Goal: Check status: Check status

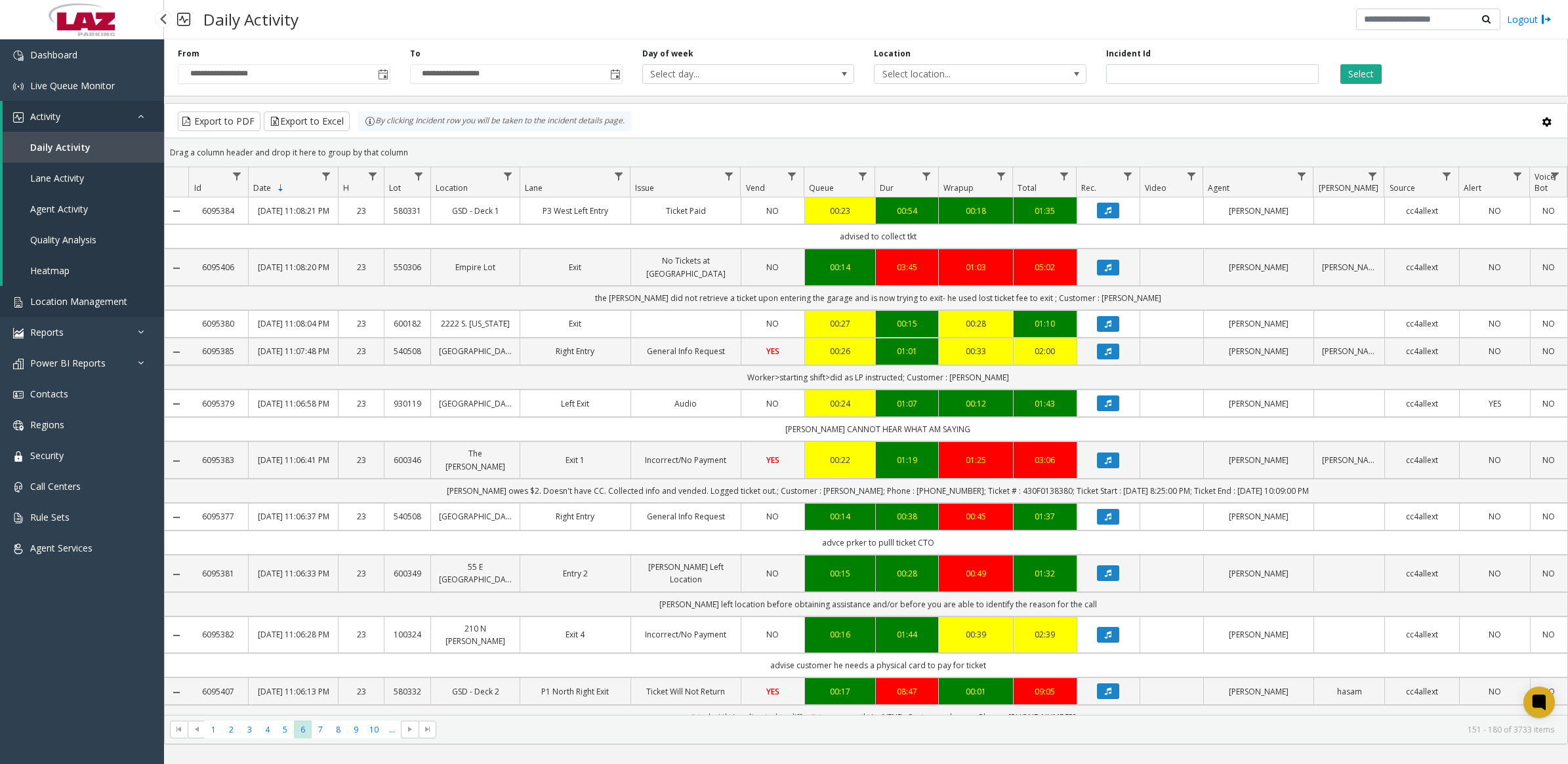
click at [52, 307] on link "Location Management" at bounding box center [82, 301] width 164 height 31
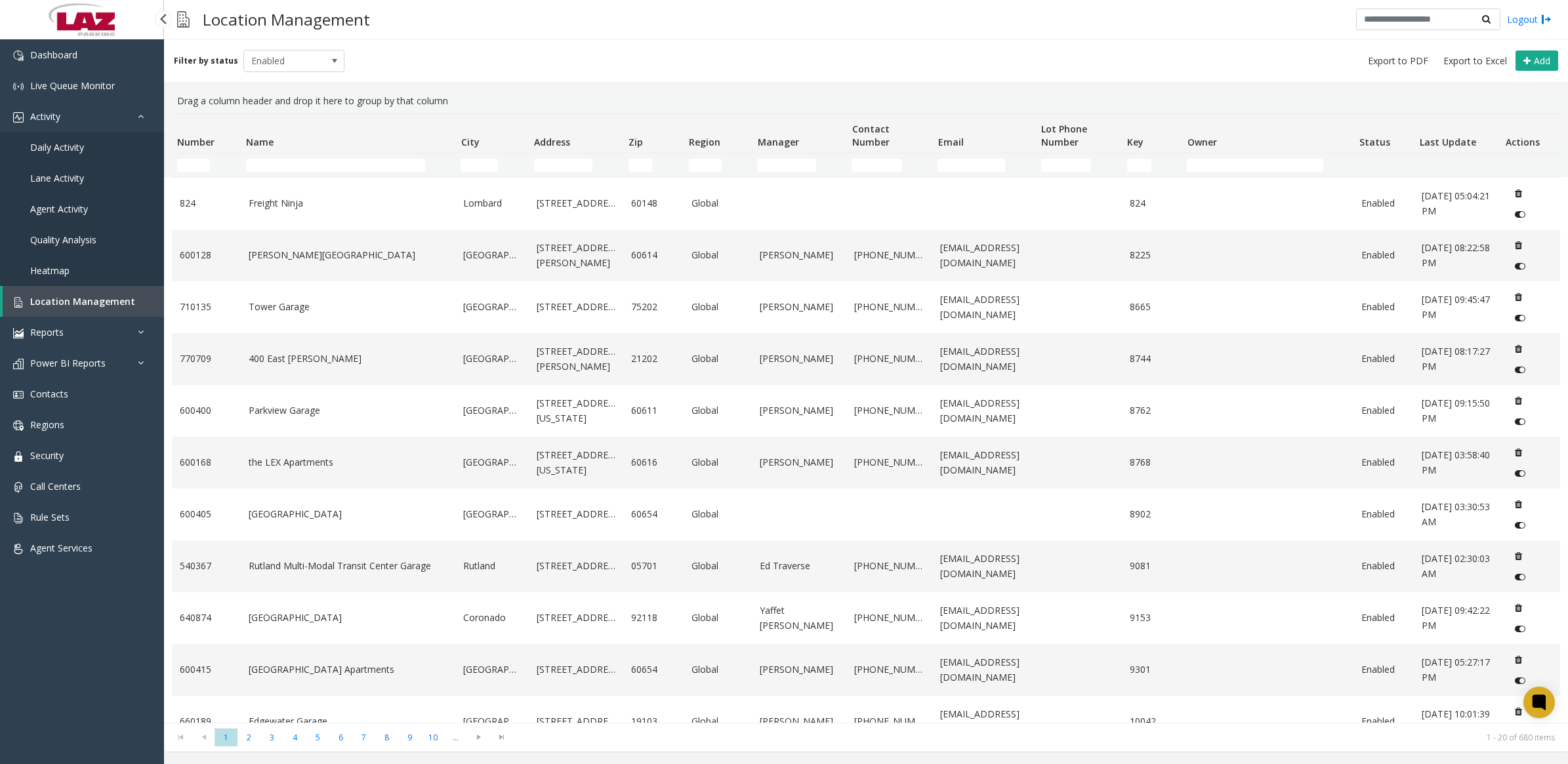
click at [58, 149] on span "Daily Activity" at bounding box center [58, 147] width 54 height 12
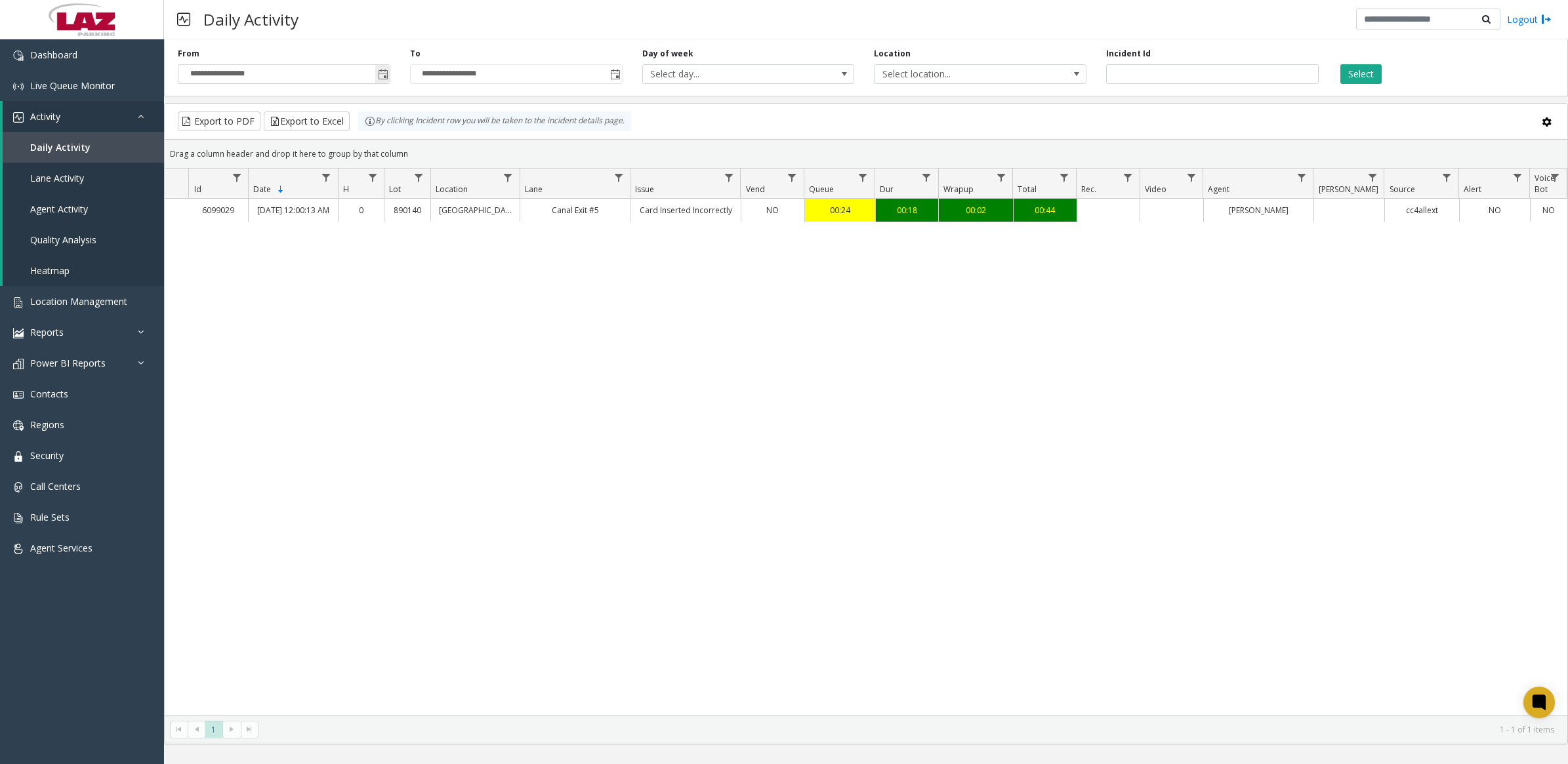
click at [385, 73] on span "Toggle popup" at bounding box center [383, 75] width 10 height 10
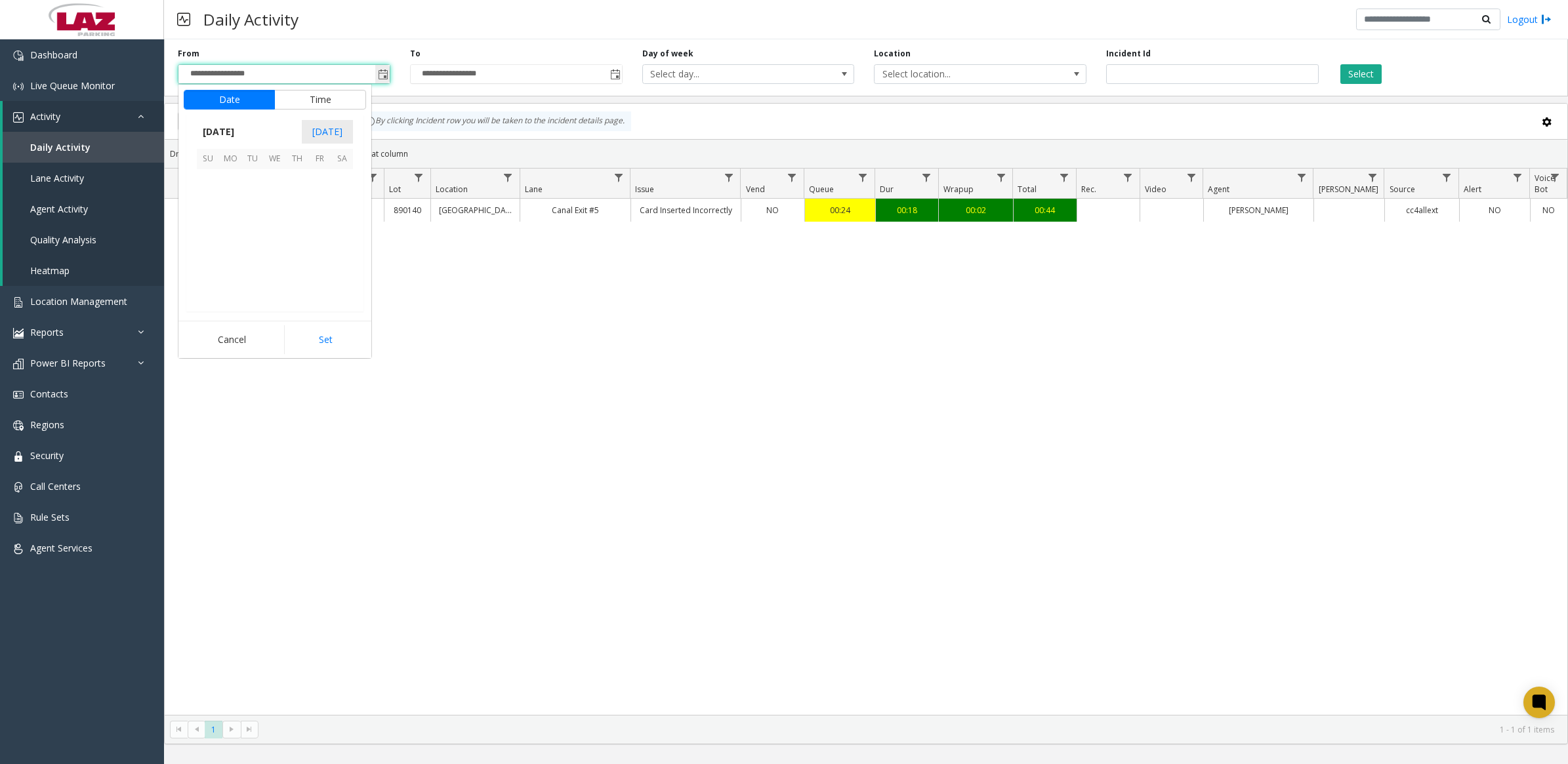
scroll to position [235248, 0]
click at [240, 135] on span "[DATE]" at bounding box center [219, 132] width 44 height 20
click at [310, 198] on span "Aug" at bounding box center [306, 193] width 31 height 31
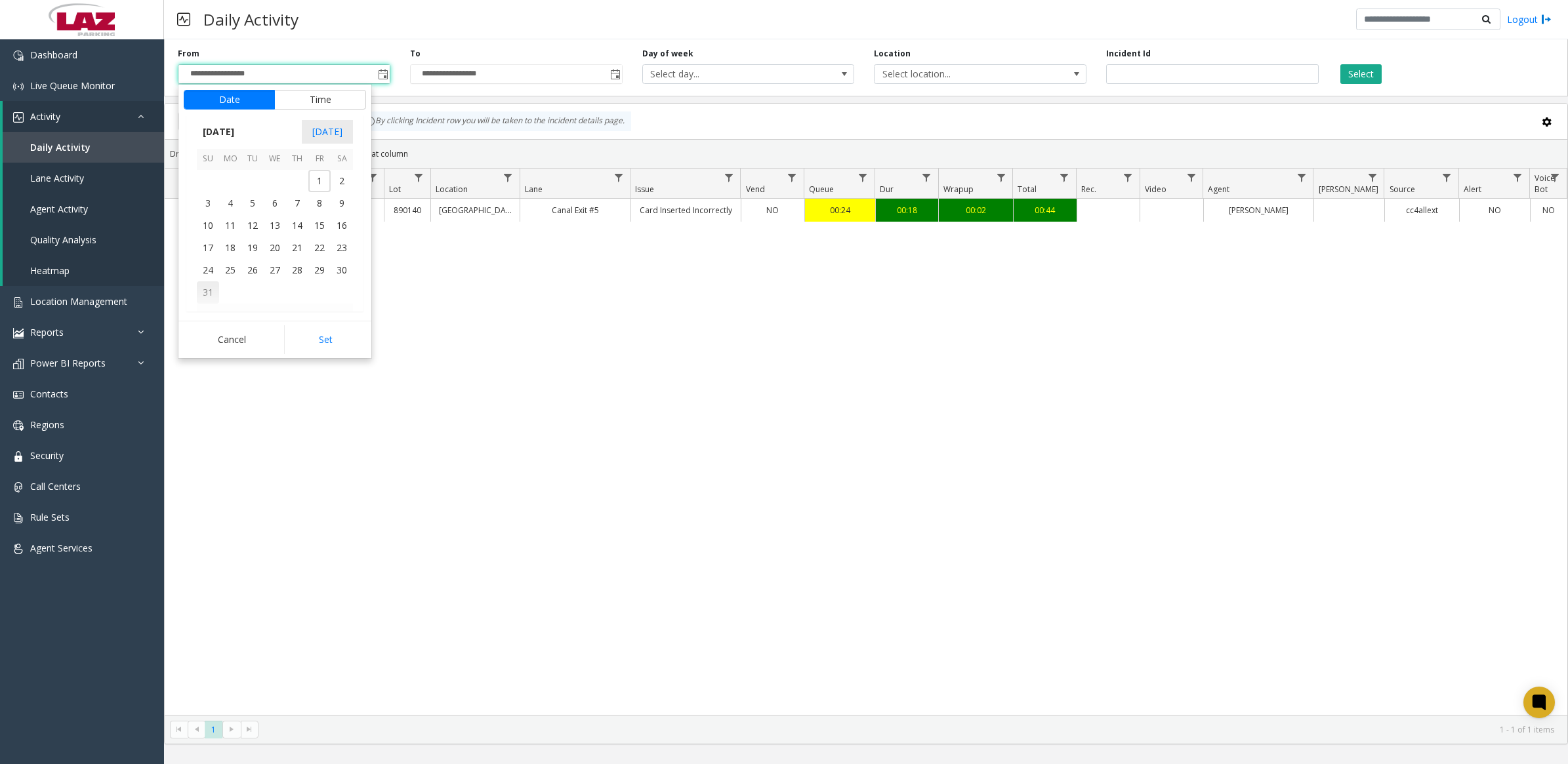
click at [207, 293] on span "31" at bounding box center [208, 293] width 23 height 23
click at [319, 346] on button "Set" at bounding box center [325, 339] width 83 height 29
type input "**********"
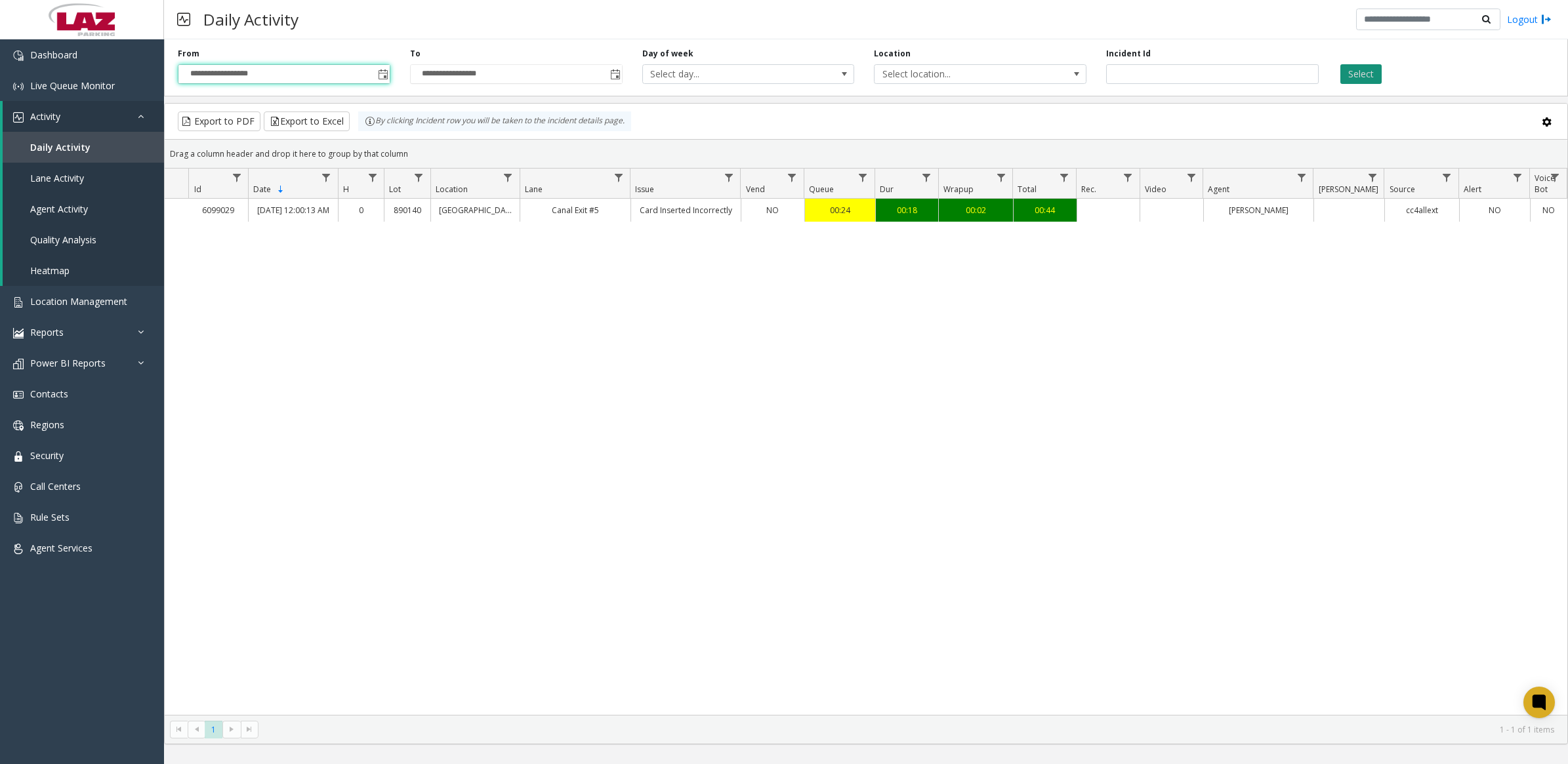
click at [1364, 76] on button "Select" at bounding box center [1361, 74] width 41 height 20
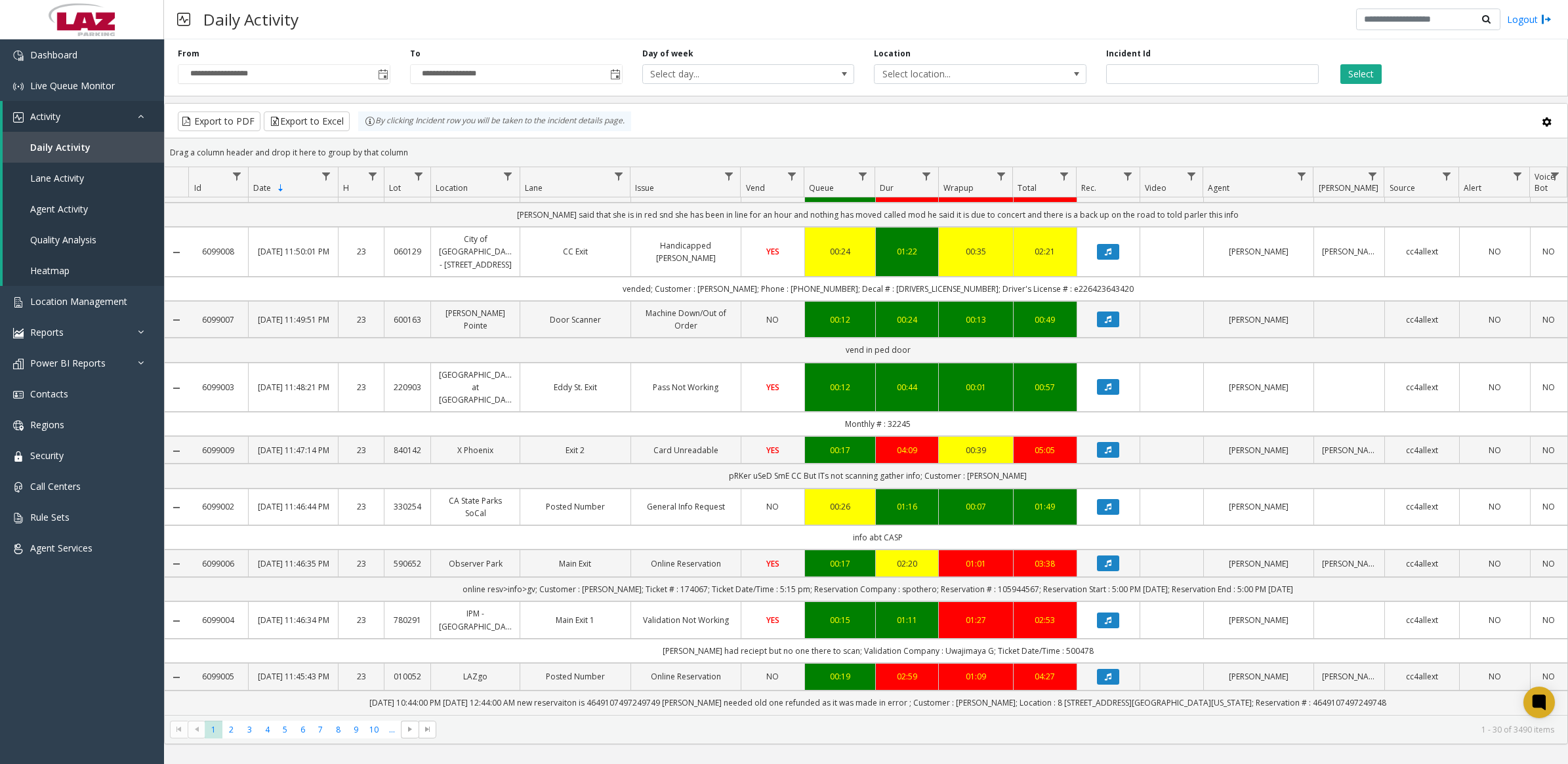
scroll to position [1231, 0]
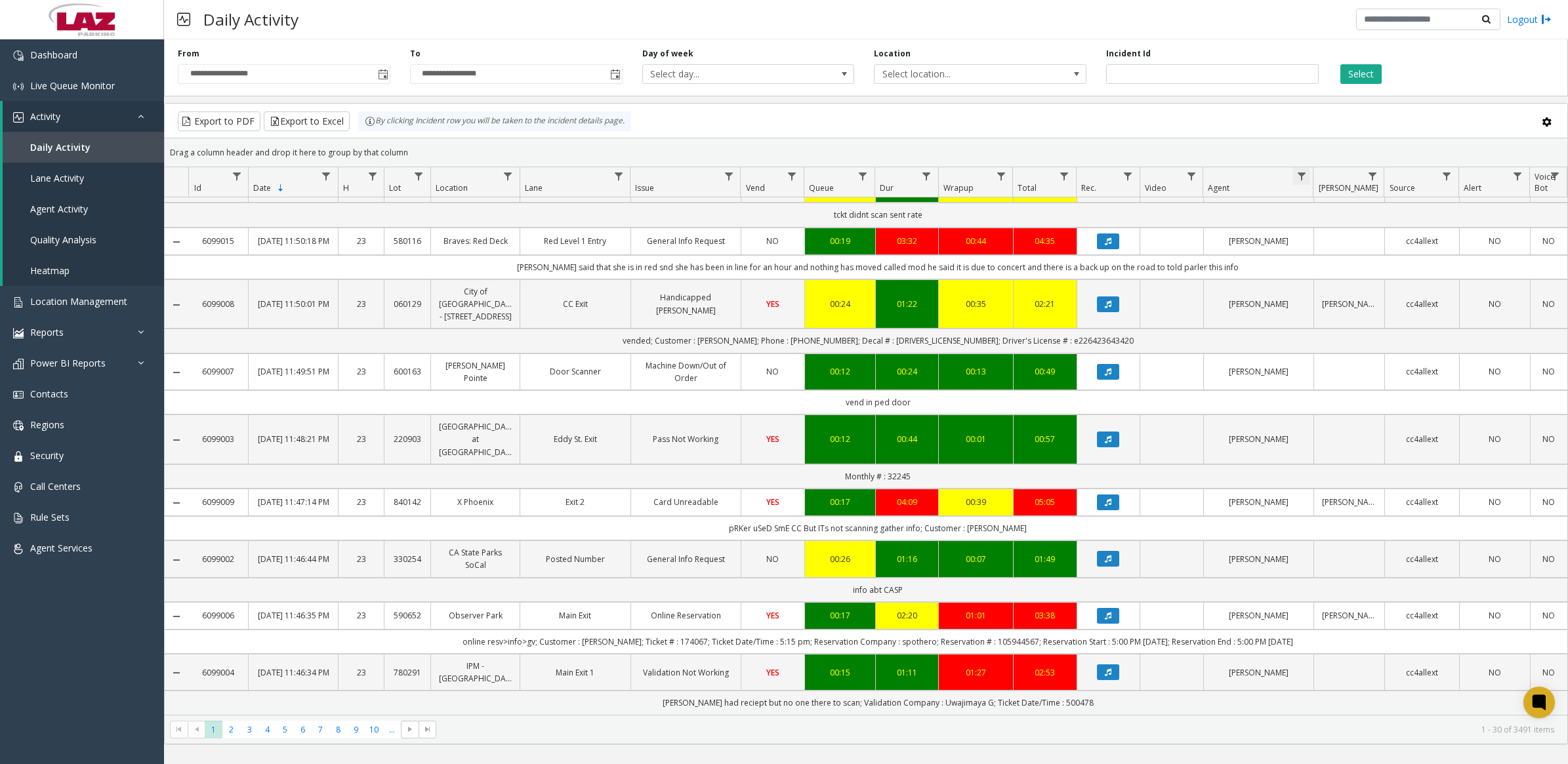
click at [1298, 175] on span "Data table" at bounding box center [1301, 177] width 10 height 10
click at [1309, 236] on input "Agent Filter" at bounding box center [1358, 233] width 112 height 23
type input "******"
click button "Filter" at bounding box center [1387, 355] width 54 height 29
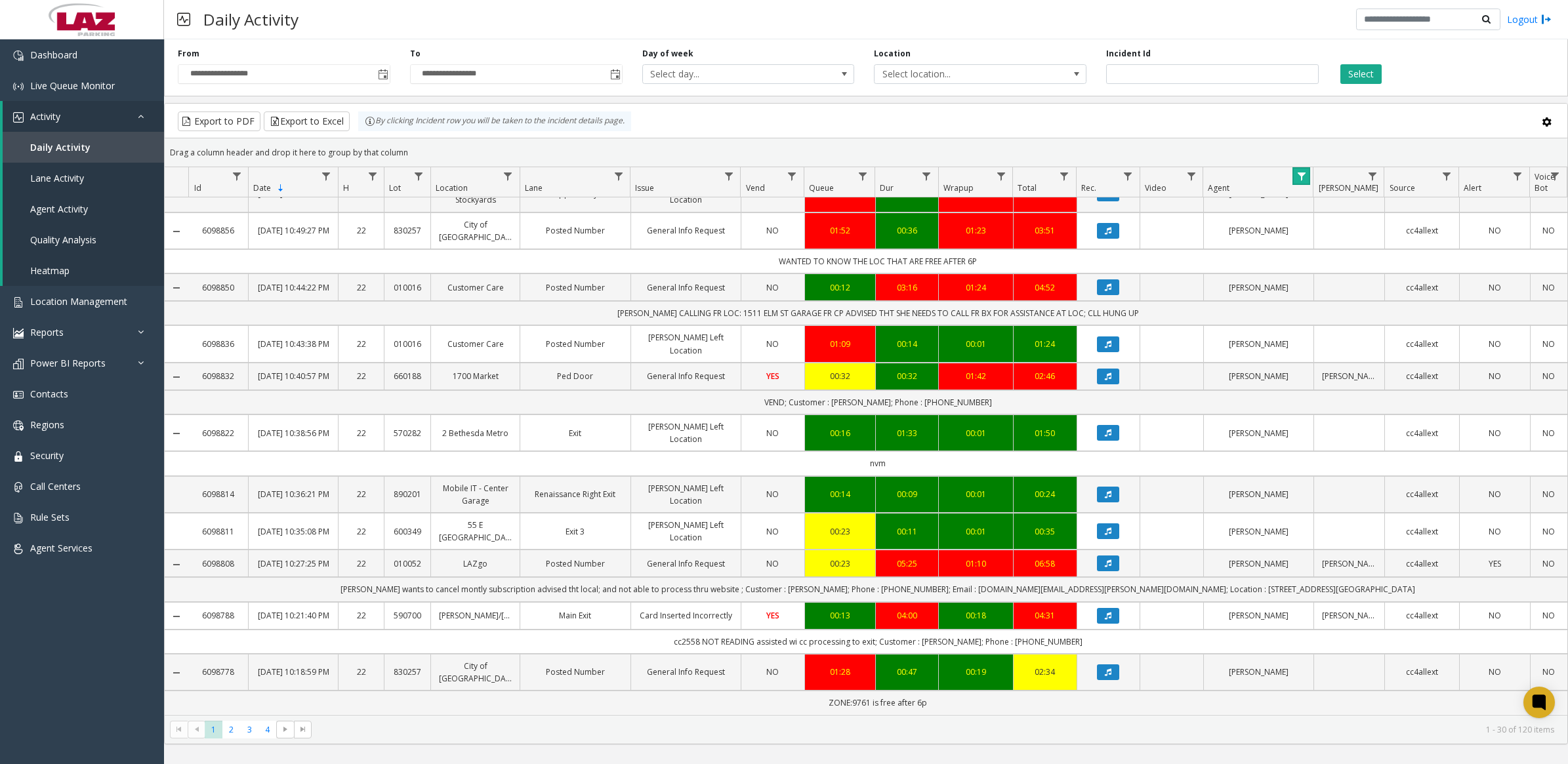
scroll to position [1169, 0]
click at [227, 726] on span "2" at bounding box center [231, 729] width 17 height 17
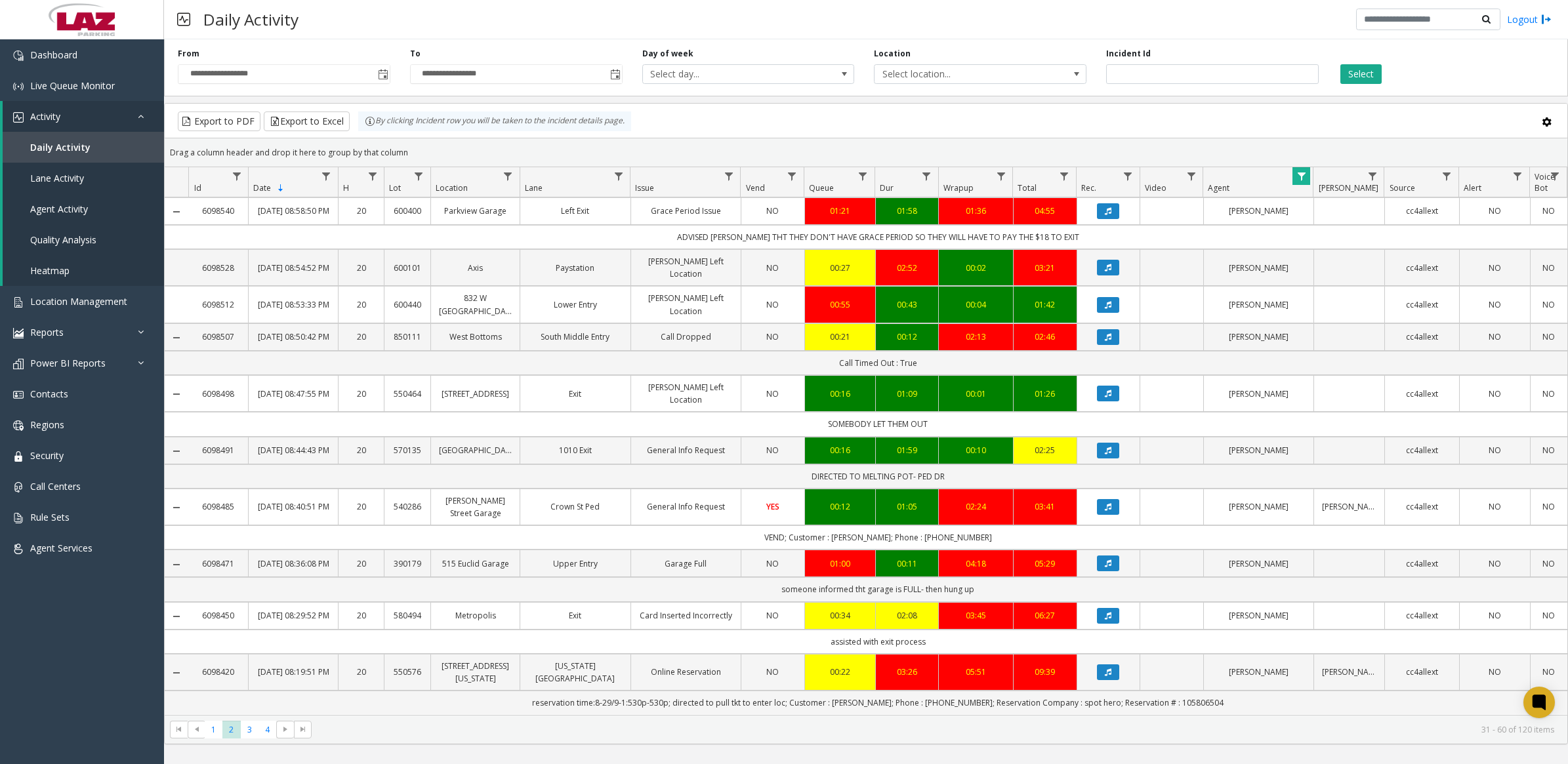
scroll to position [1144, 0]
click at [247, 733] on span "3" at bounding box center [249, 729] width 17 height 17
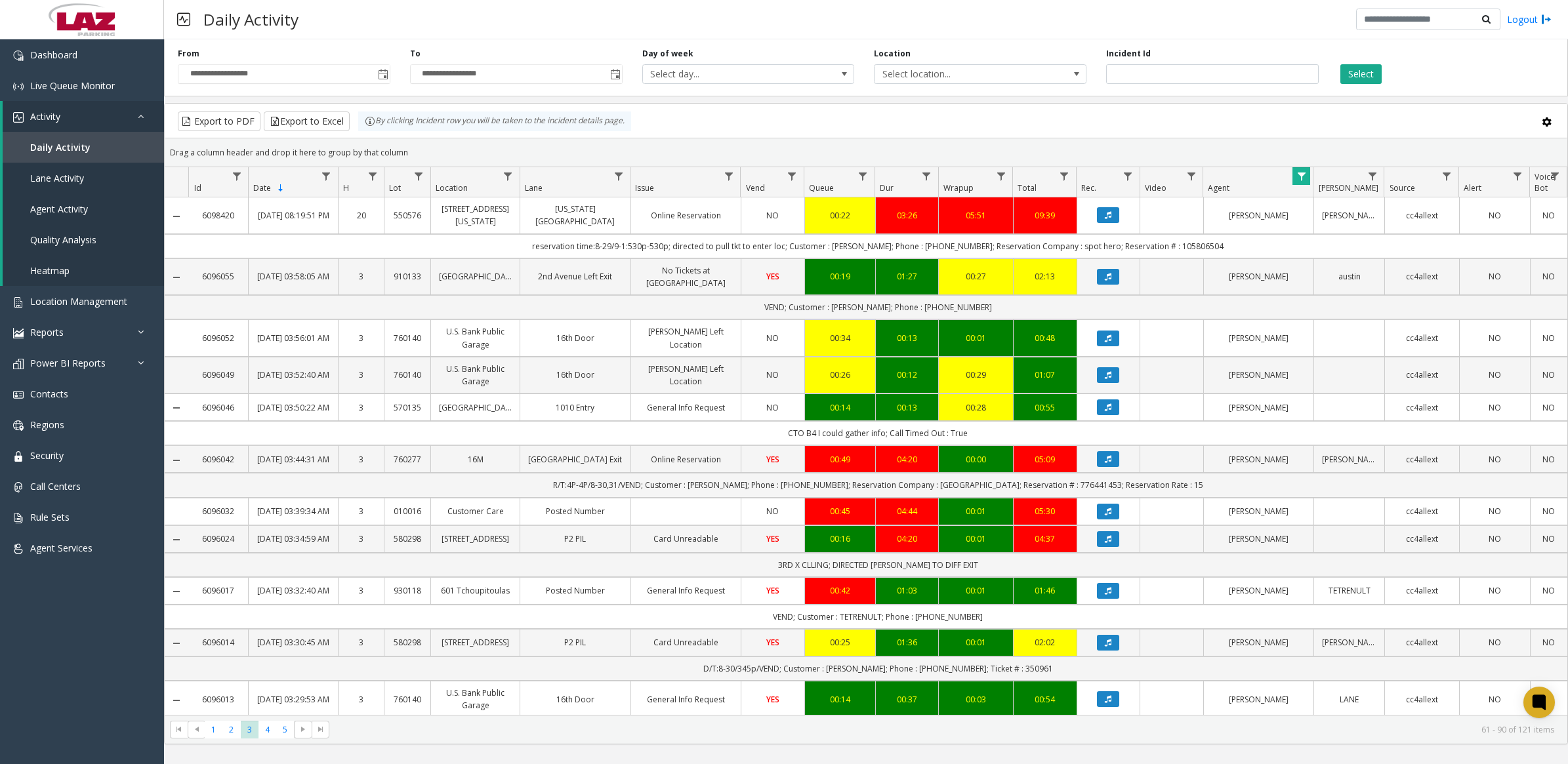
click at [1304, 180] on span "Data table" at bounding box center [1301, 177] width 10 height 10
click at [1319, 358] on button "Clear" at bounding box center [1329, 355] width 54 height 29
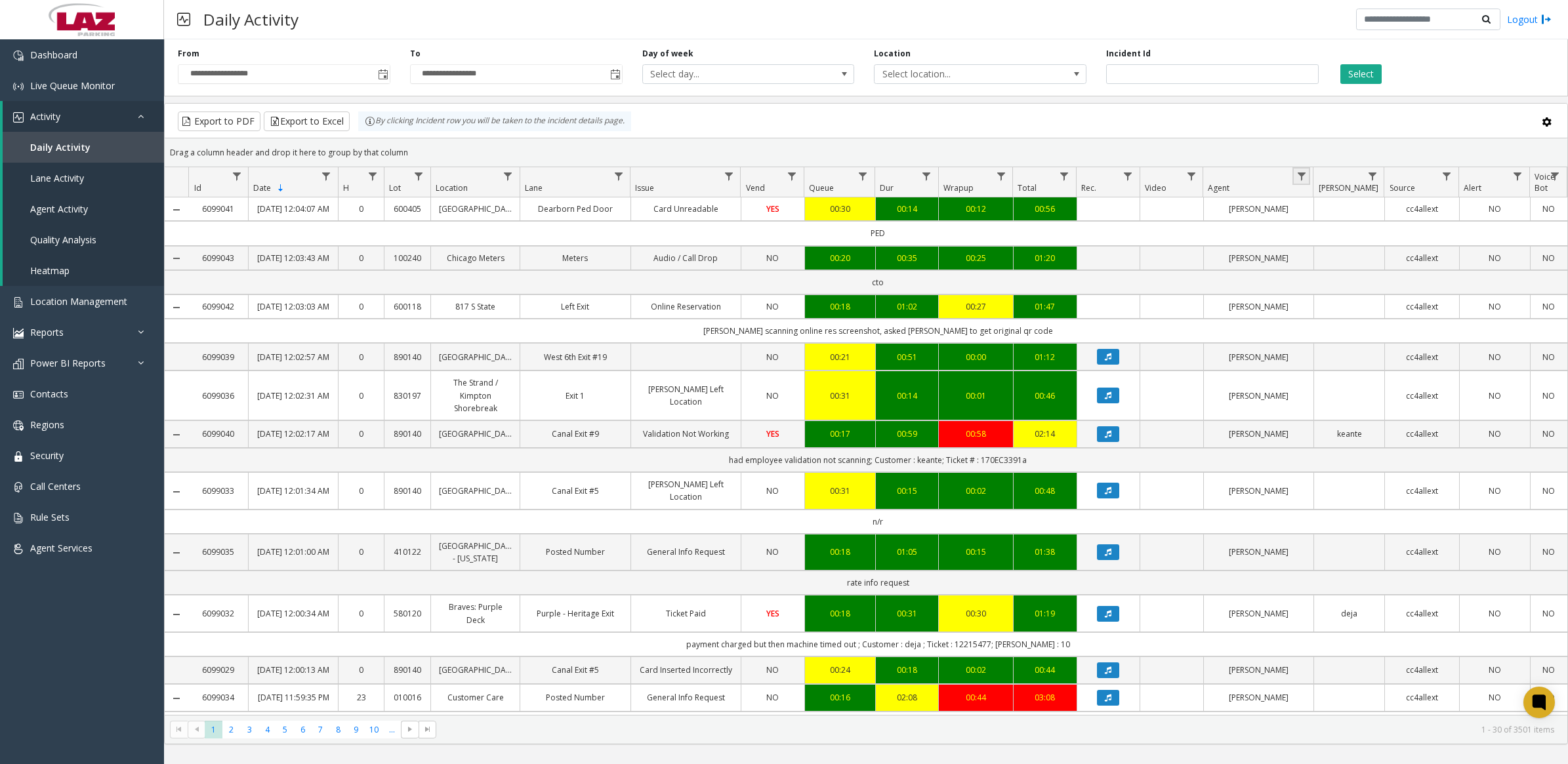
click at [1301, 180] on span "Data table" at bounding box center [1301, 177] width 10 height 10
click at [1330, 223] on input "Agent Filter" at bounding box center [1358, 233] width 112 height 23
type input "********"
click button "Filter" at bounding box center [1387, 355] width 54 height 29
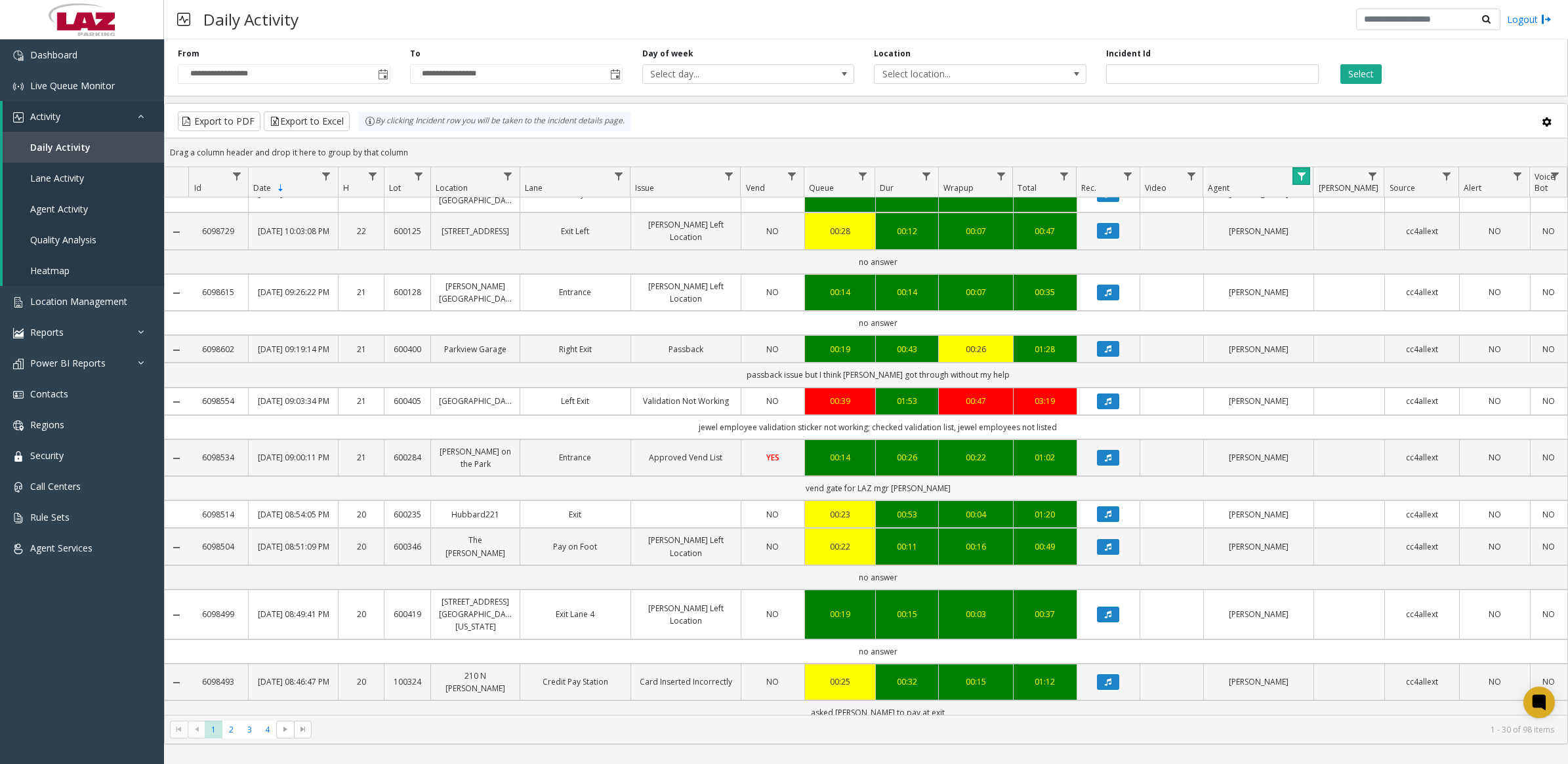
scroll to position [1194, 0]
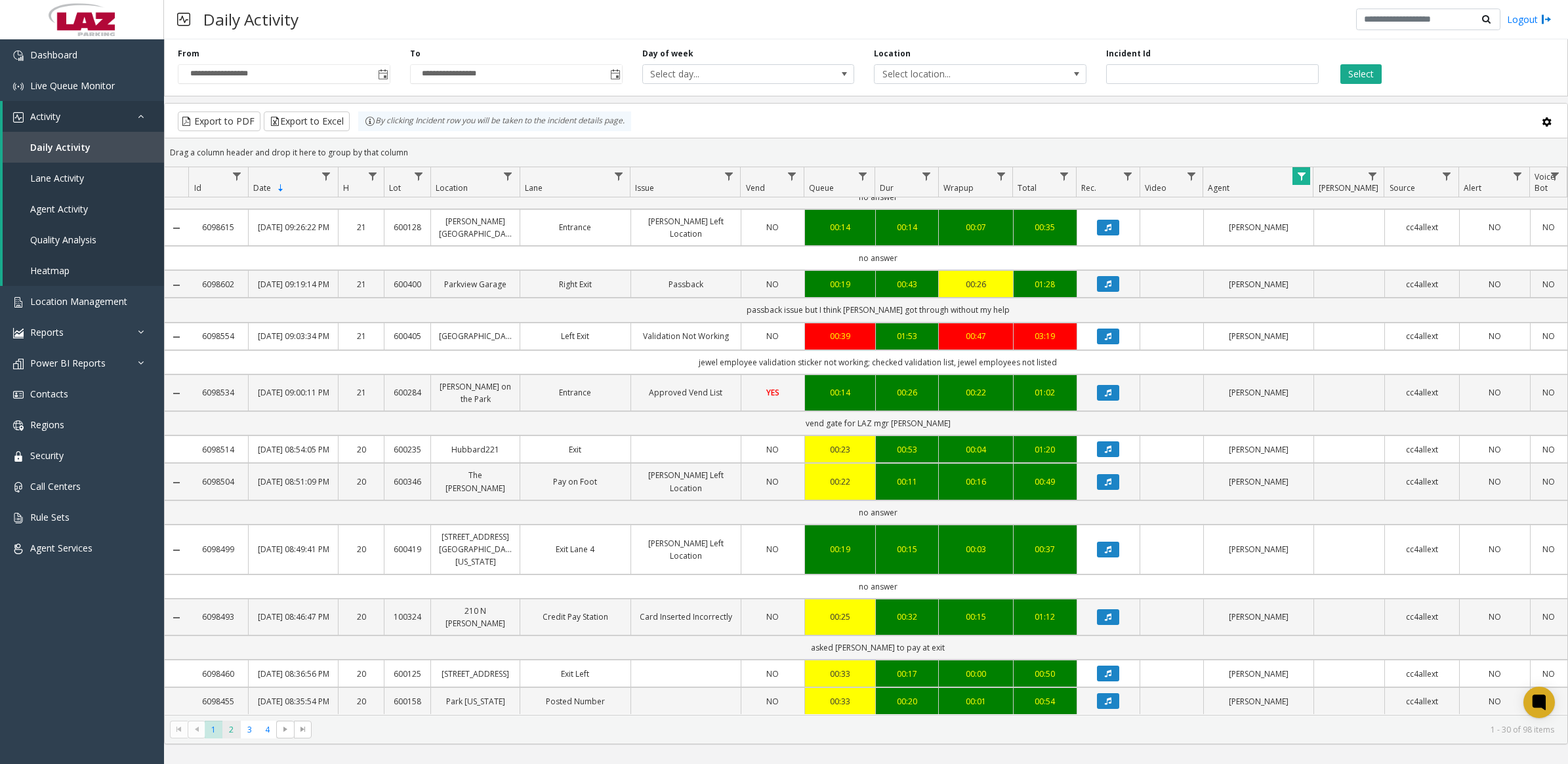
click at [231, 738] on span "2" at bounding box center [231, 729] width 17 height 17
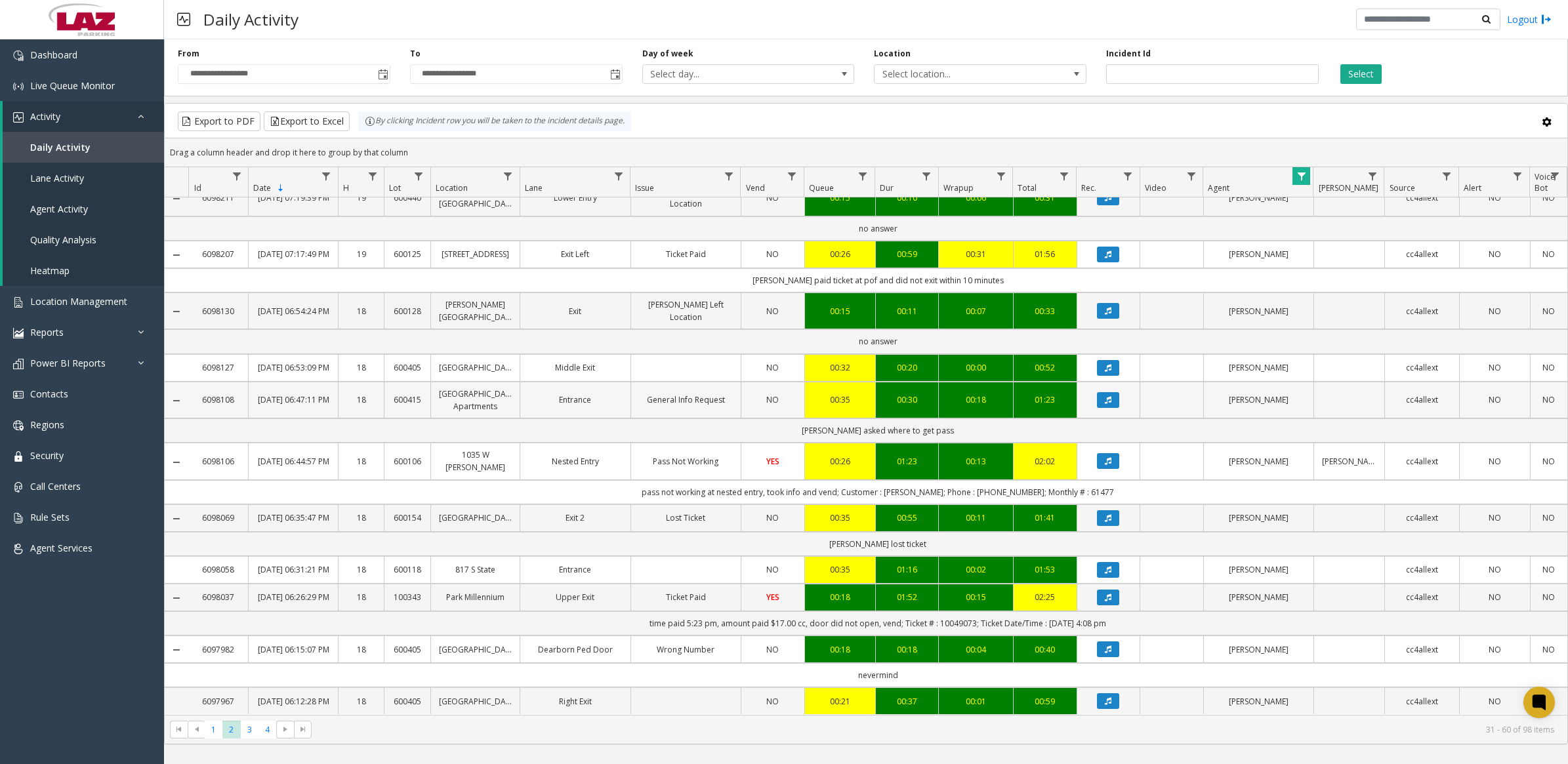
scroll to position [1144, 0]
click at [1298, 177] on span "Data table" at bounding box center [1301, 177] width 10 height 10
click at [1336, 361] on button "Clear" at bounding box center [1329, 355] width 54 height 29
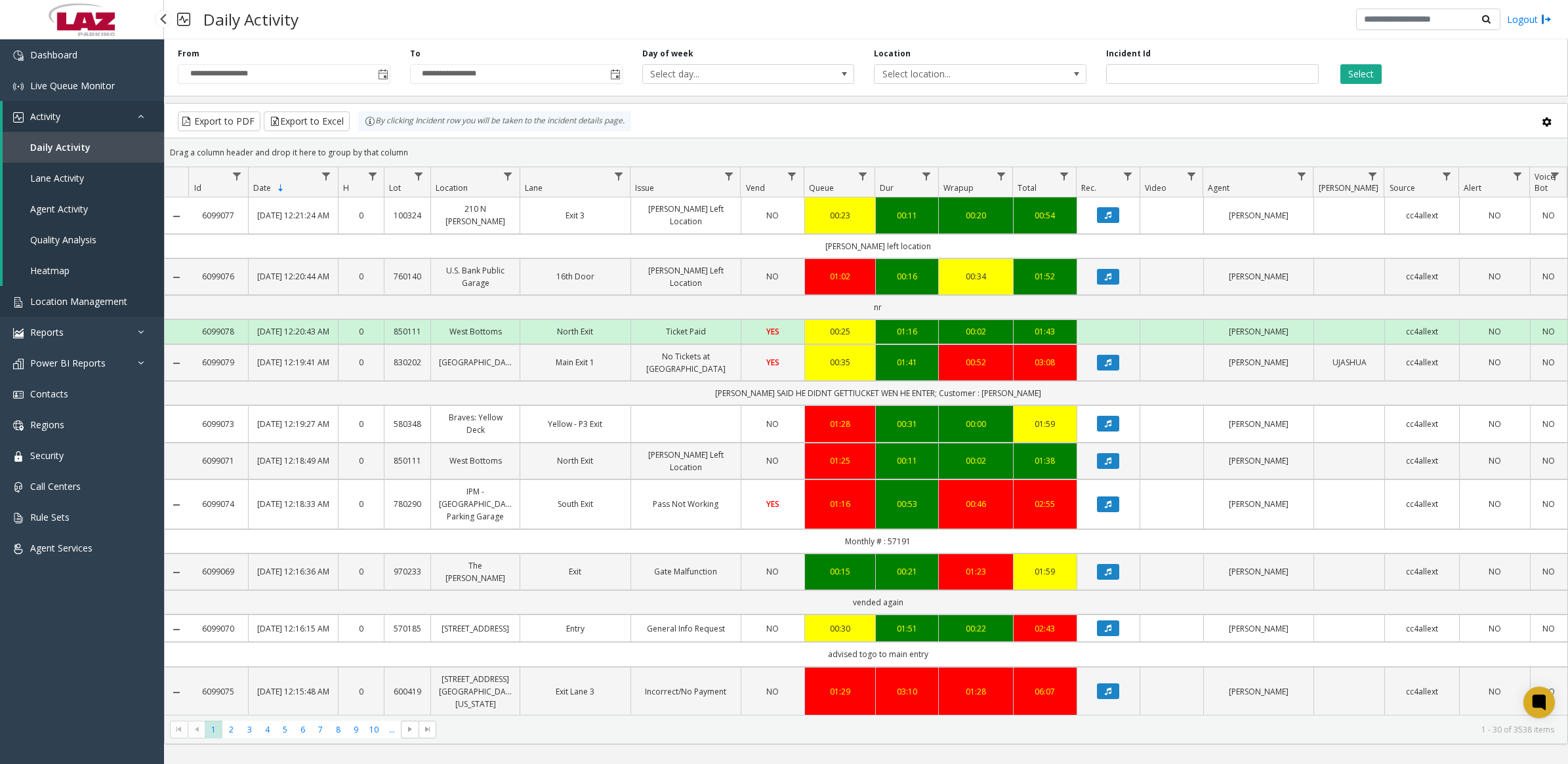
click at [64, 299] on span "Location Management" at bounding box center [79, 302] width 97 height 12
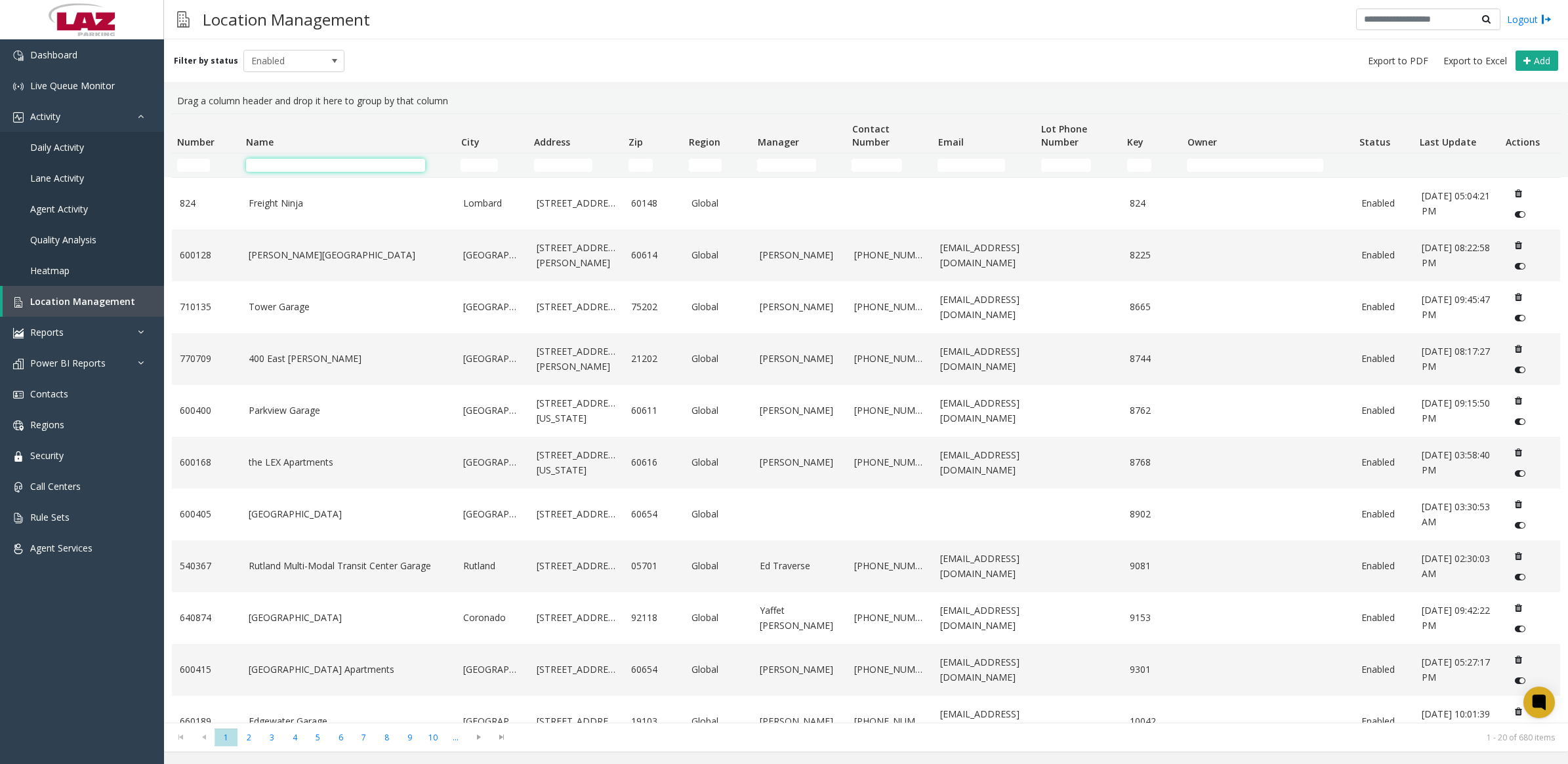
click at [372, 161] on input "Name Filter" at bounding box center [335, 165] width 179 height 13
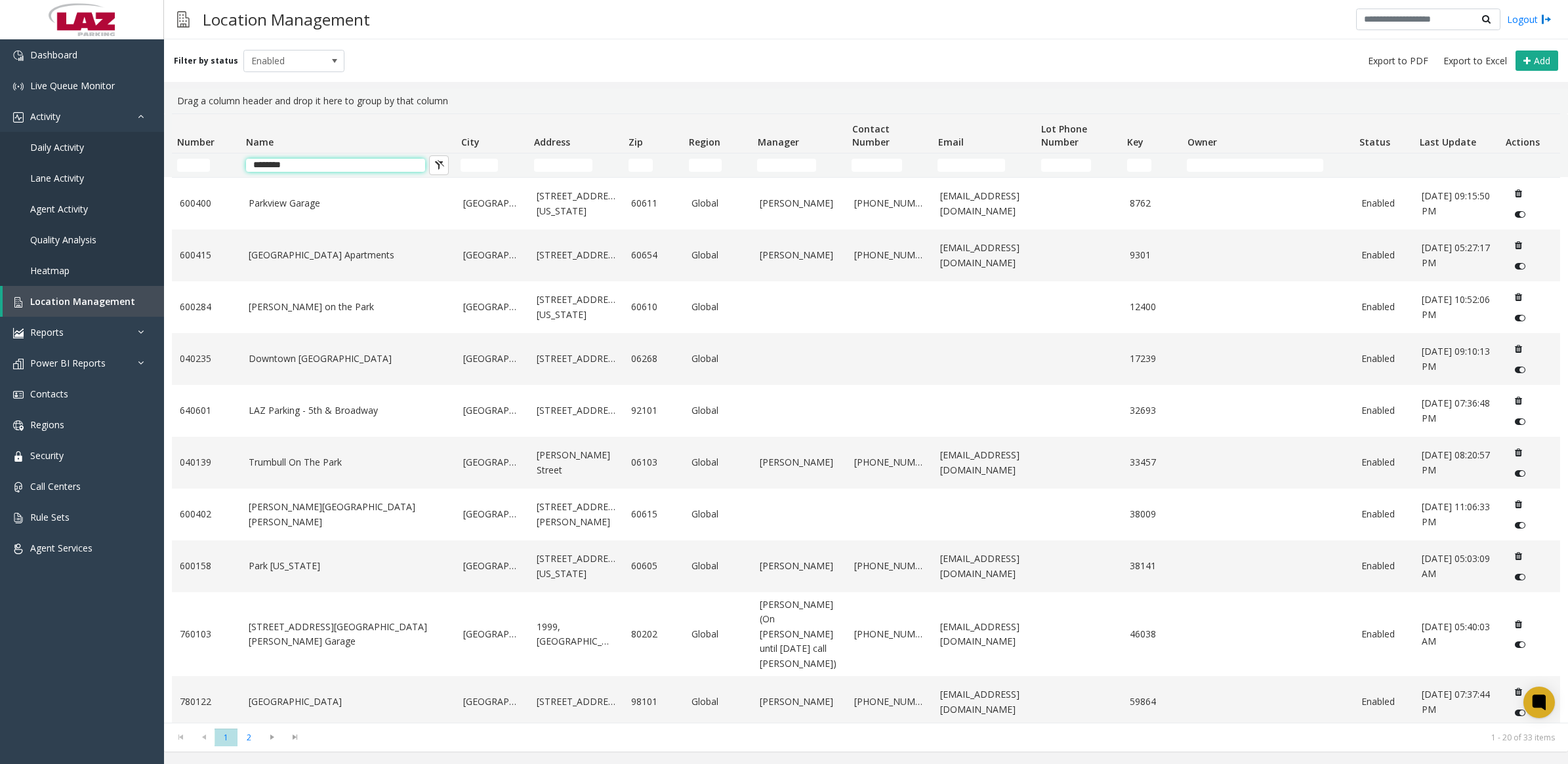
type input "********"
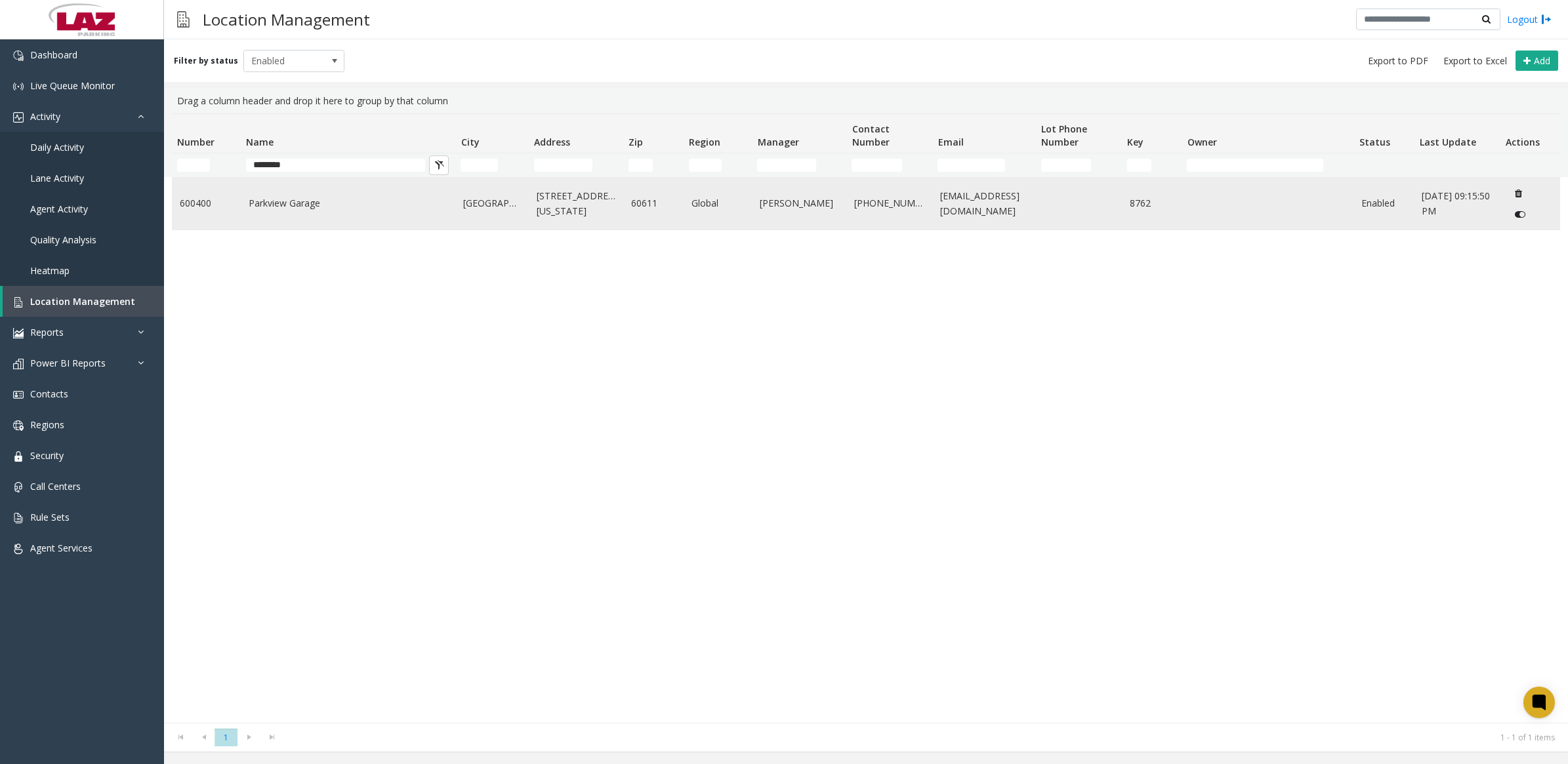
click at [298, 214] on td "Parkview Garage" at bounding box center [348, 203] width 215 height 52
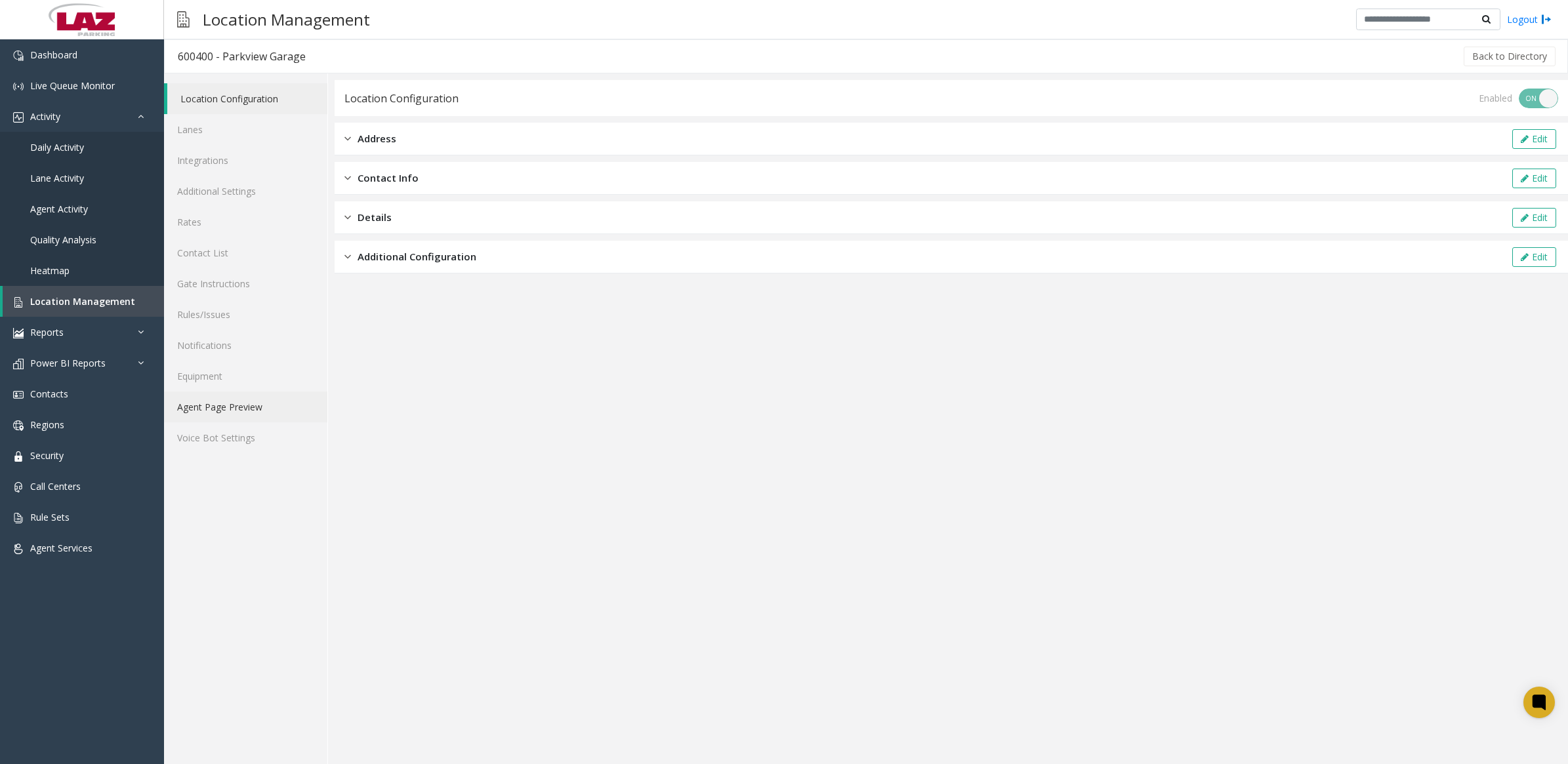
click at [238, 408] on link "Agent Page Preview" at bounding box center [246, 406] width 164 height 31
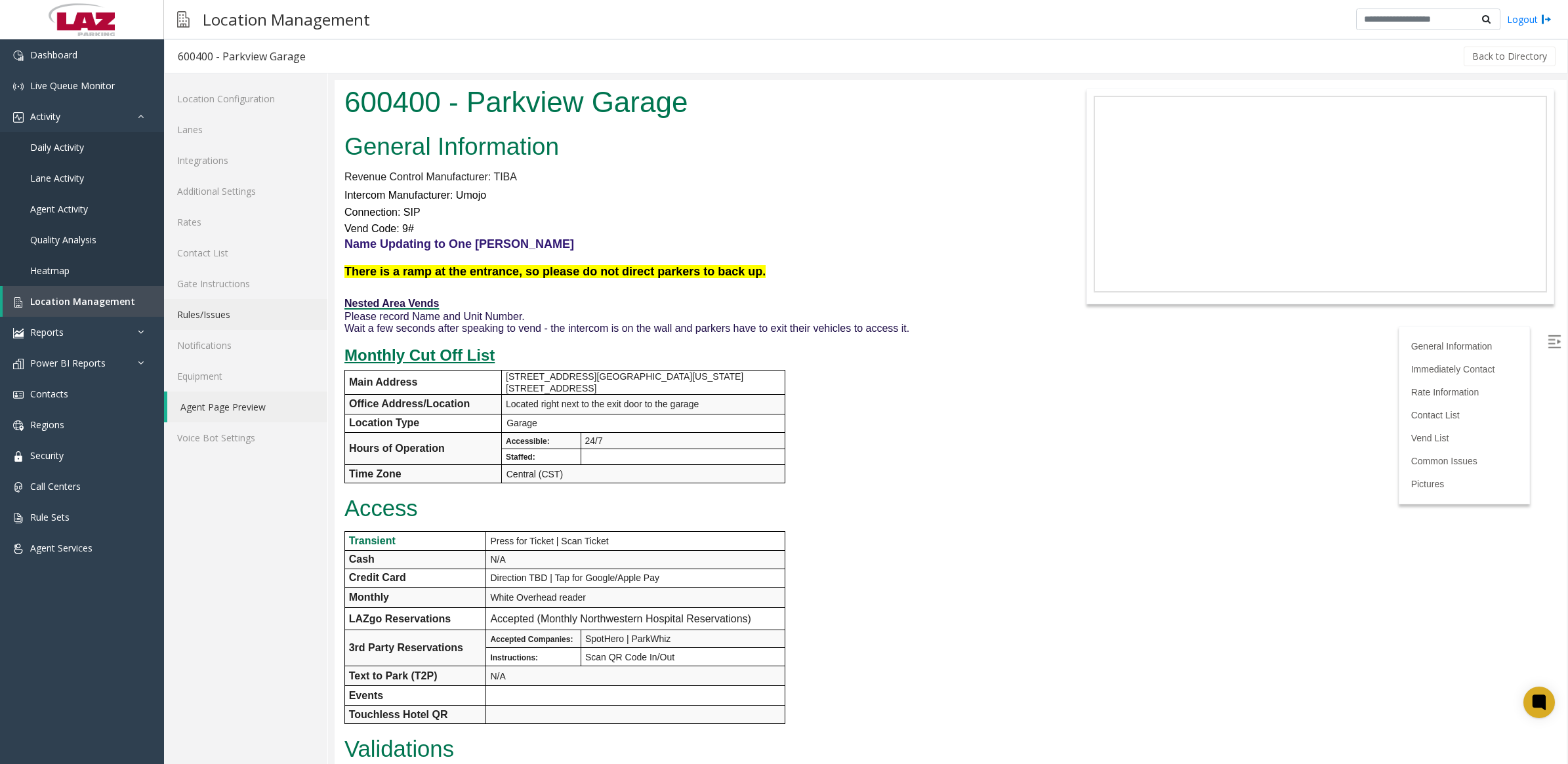
click at [199, 314] on link "Rules/Issues" at bounding box center [246, 314] width 164 height 31
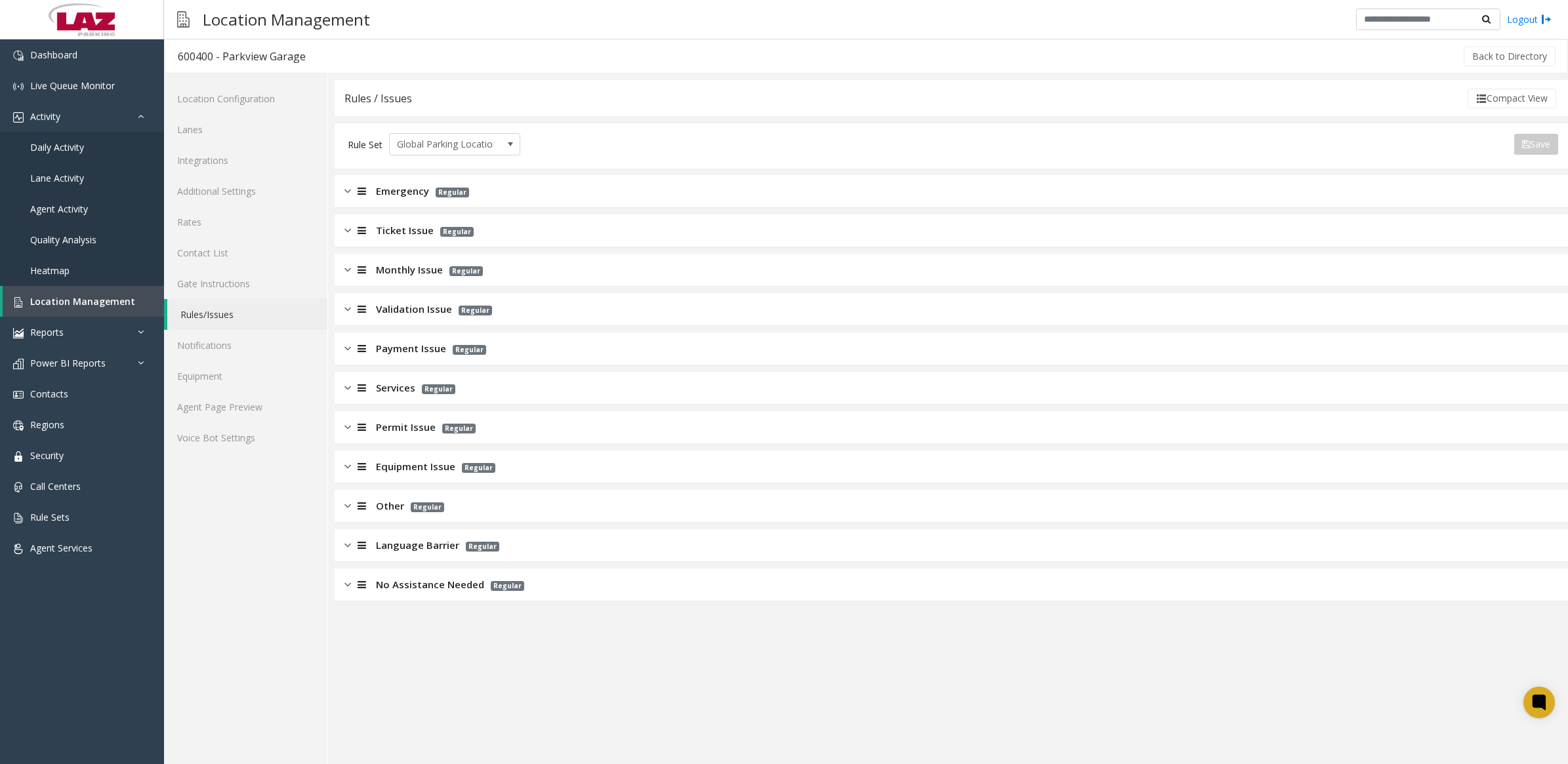
click at [349, 348] on img at bounding box center [348, 348] width 7 height 15
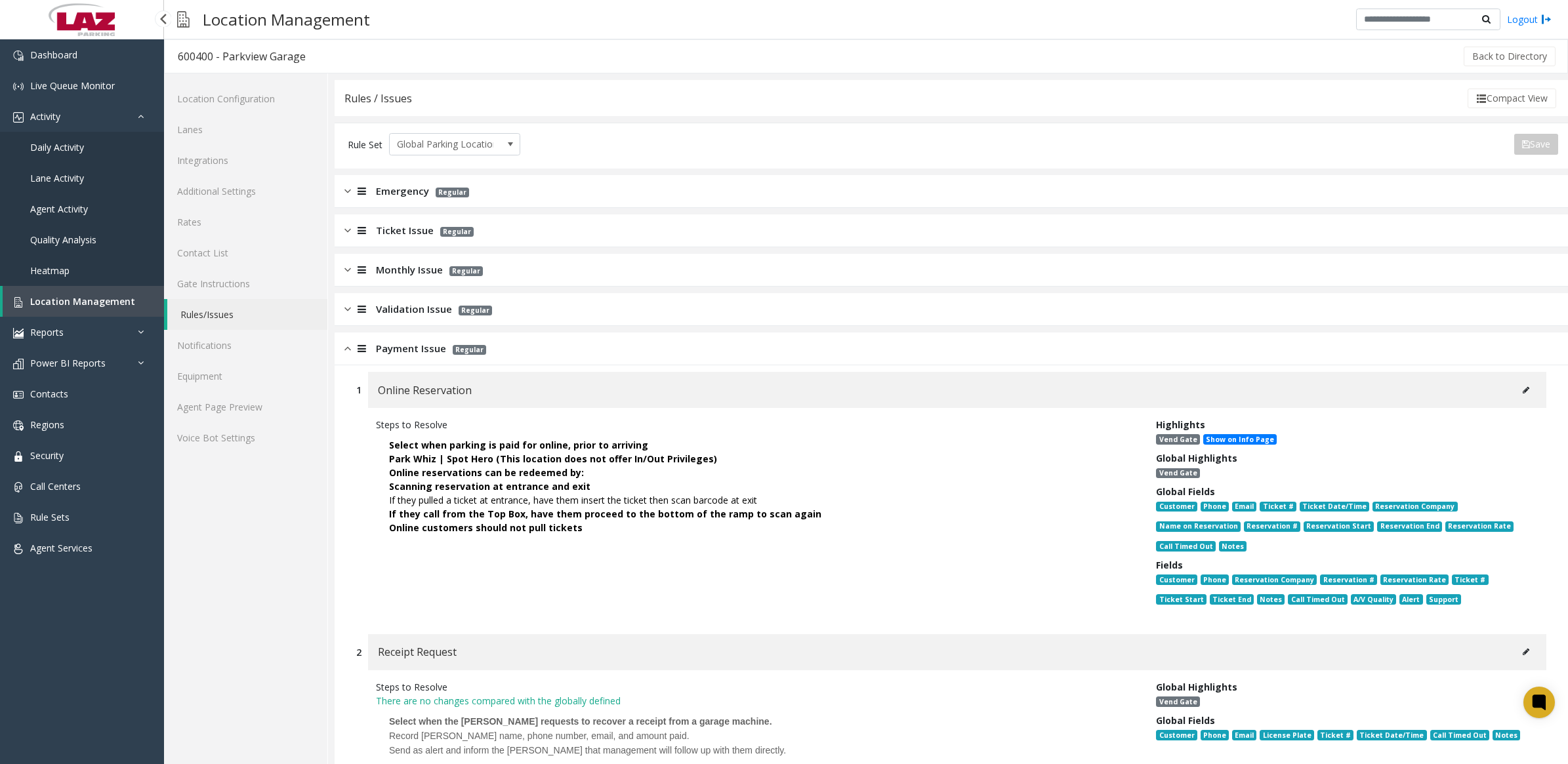
click at [53, 146] on span "Daily Activity" at bounding box center [58, 147] width 54 height 12
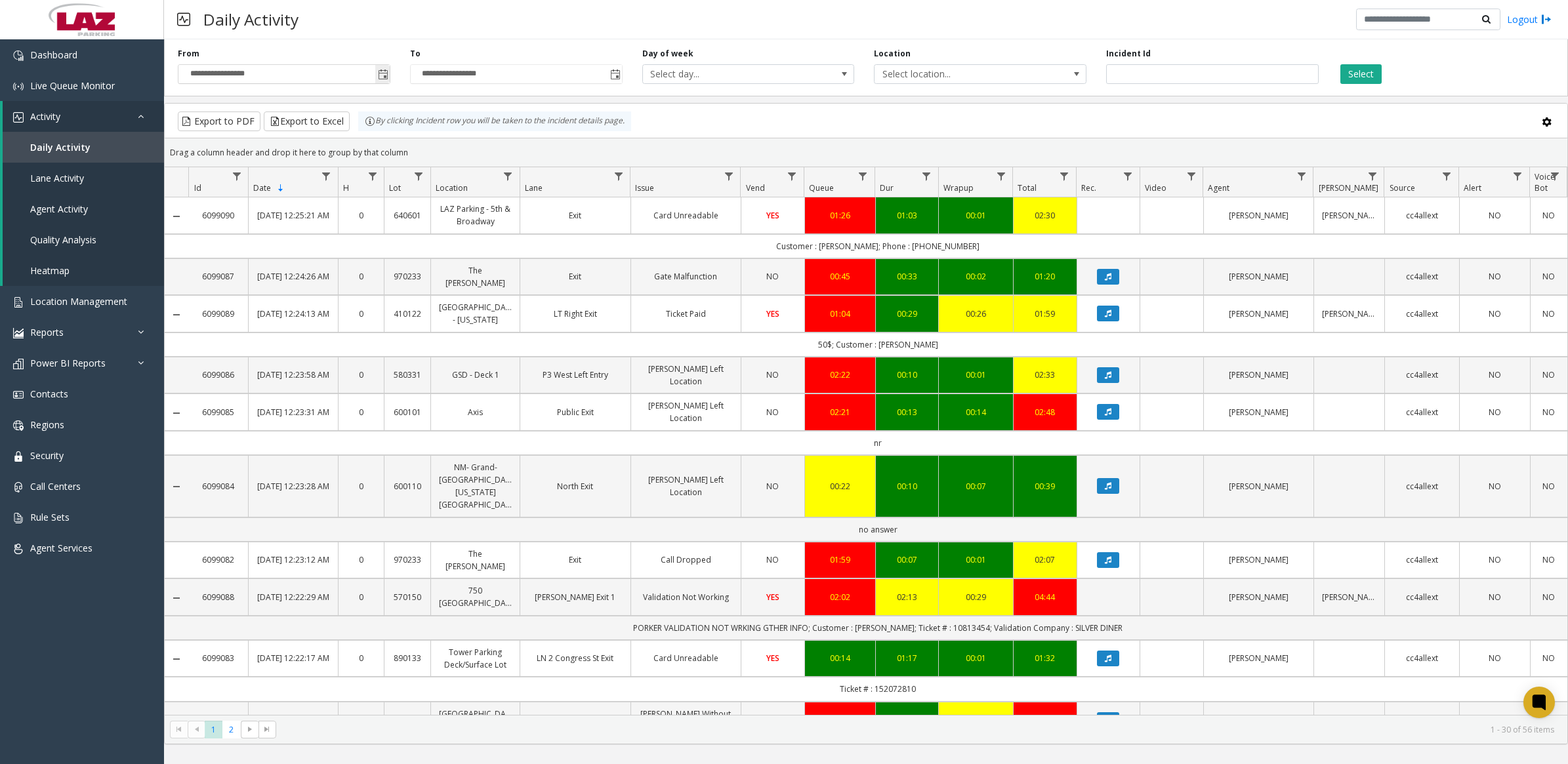
click at [387, 76] on span "Toggle popup" at bounding box center [383, 75] width 10 height 10
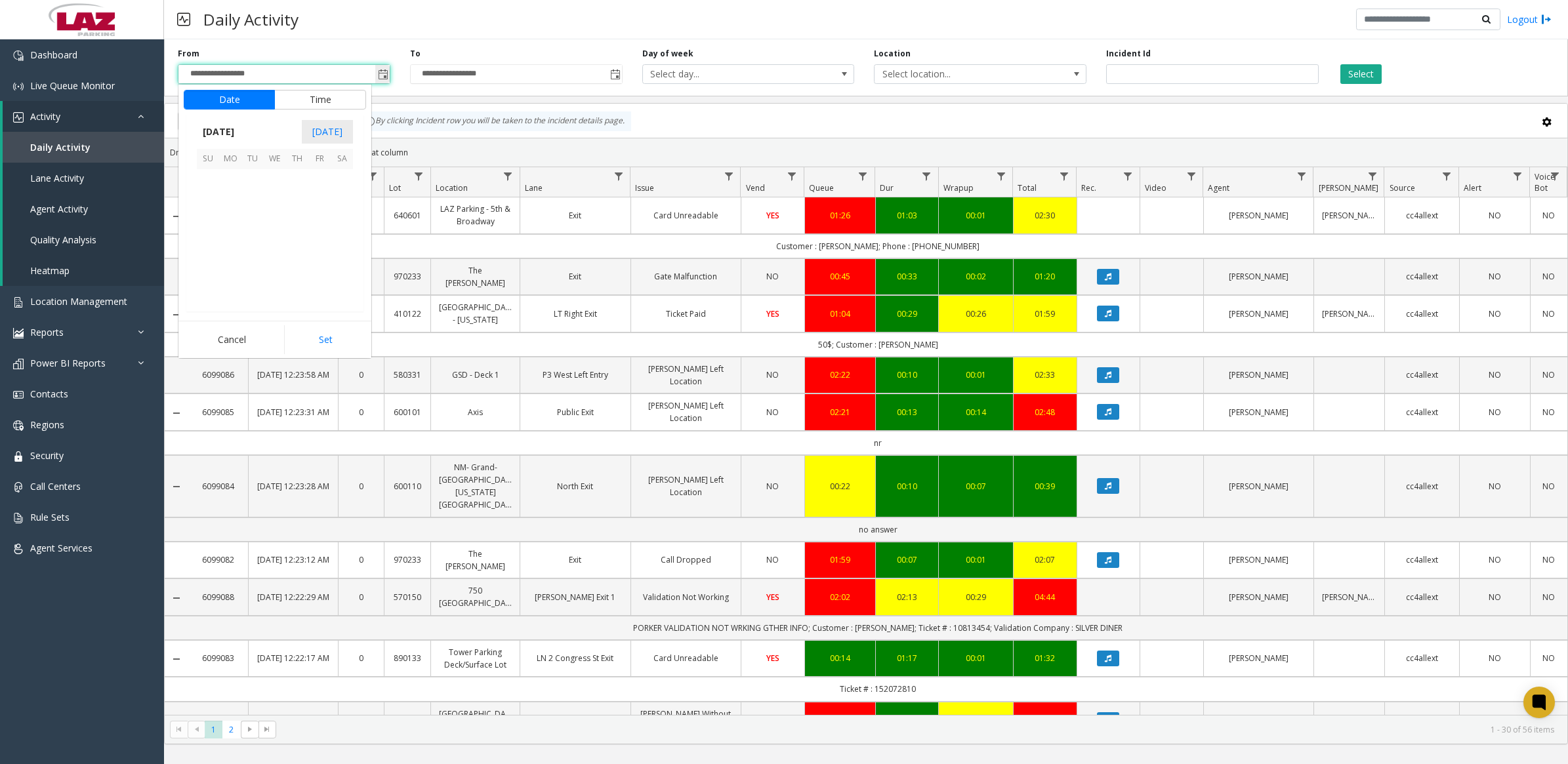
scroll to position [235248, 0]
click at [240, 130] on span "[DATE]" at bounding box center [219, 132] width 44 height 20
click at [312, 198] on span "Aug" at bounding box center [306, 193] width 31 height 31
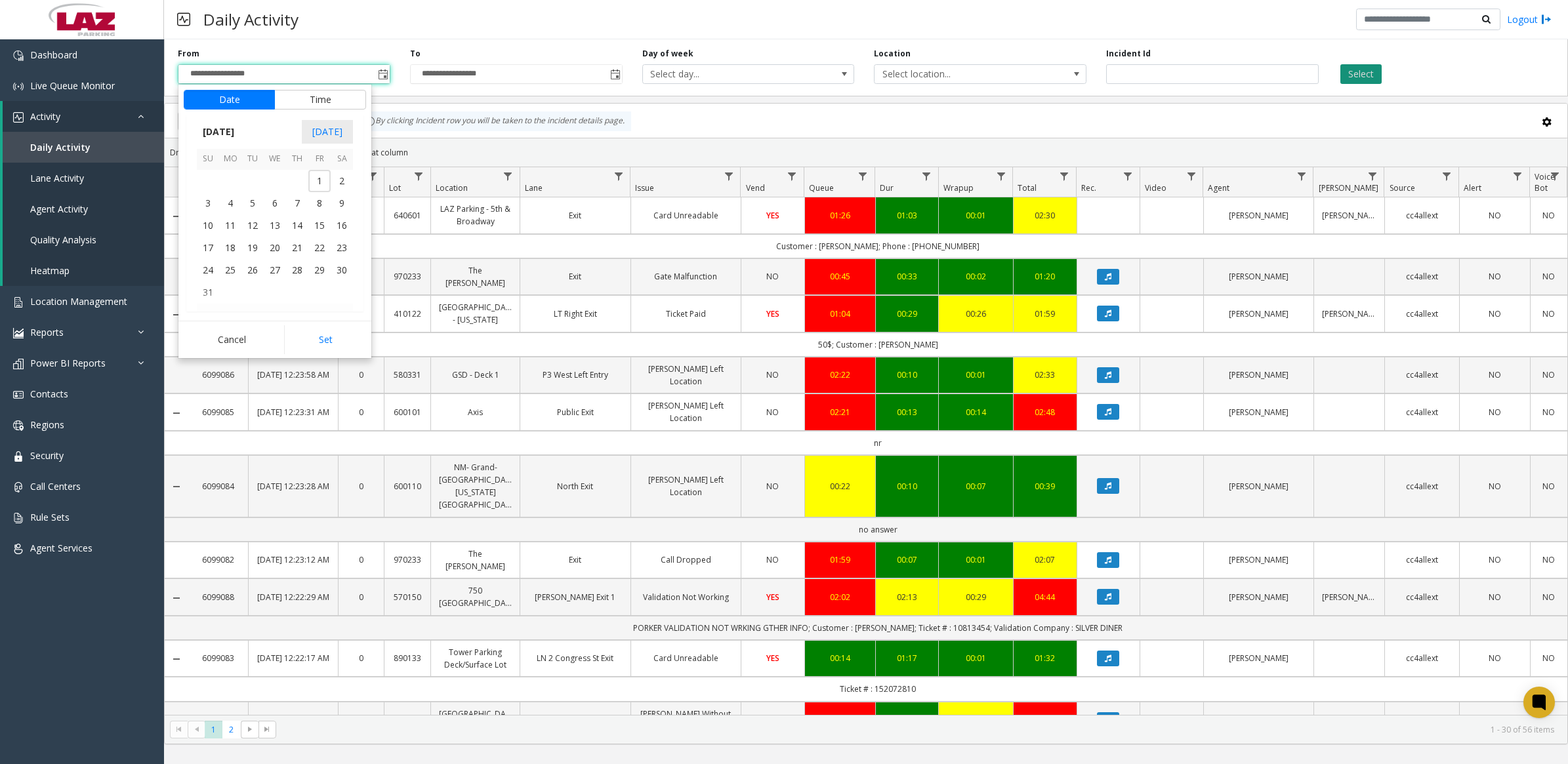
click at [1371, 73] on button "Select" at bounding box center [1361, 74] width 41 height 20
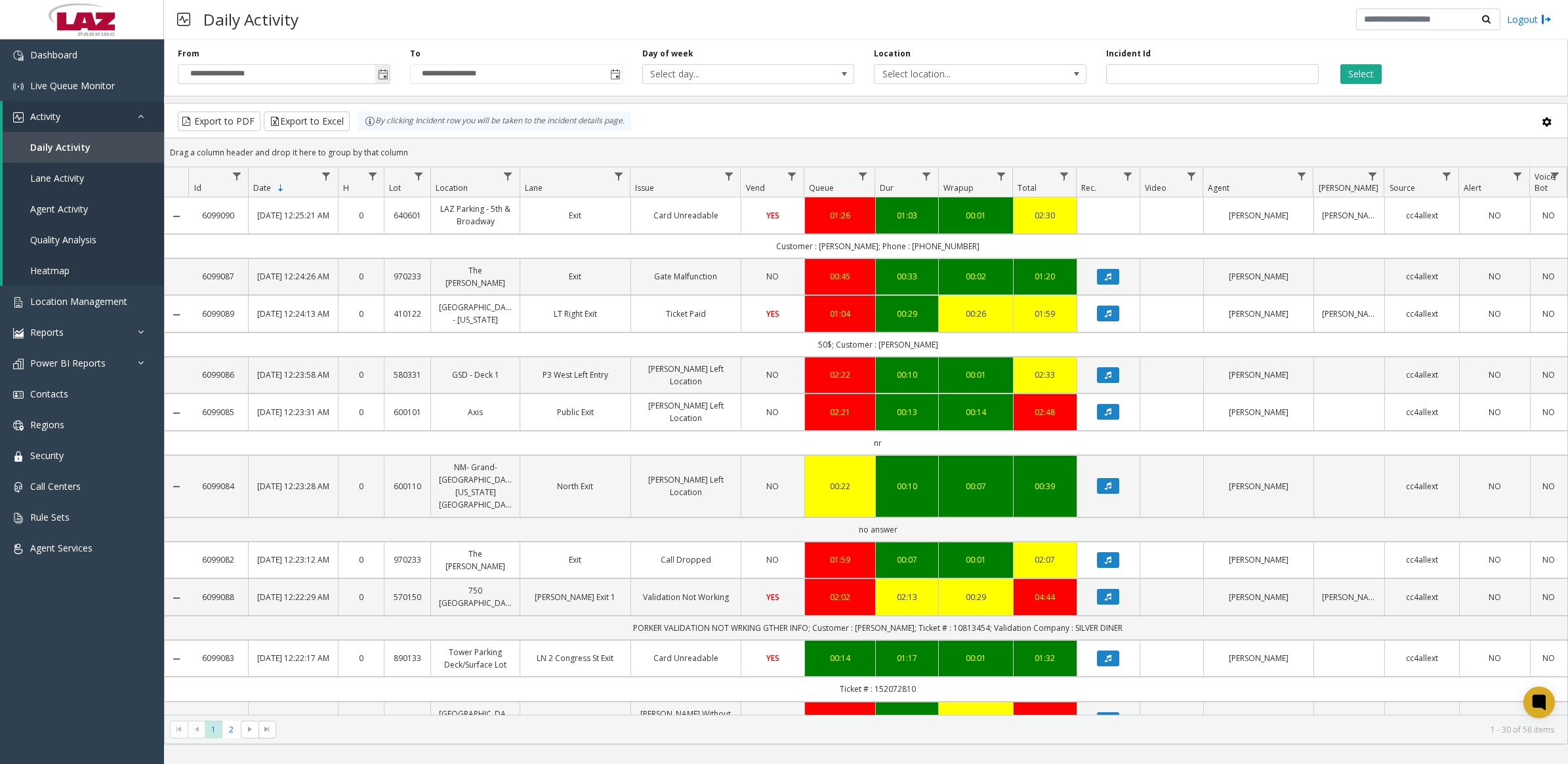
click at [382, 75] on span "Toggle popup" at bounding box center [383, 75] width 10 height 10
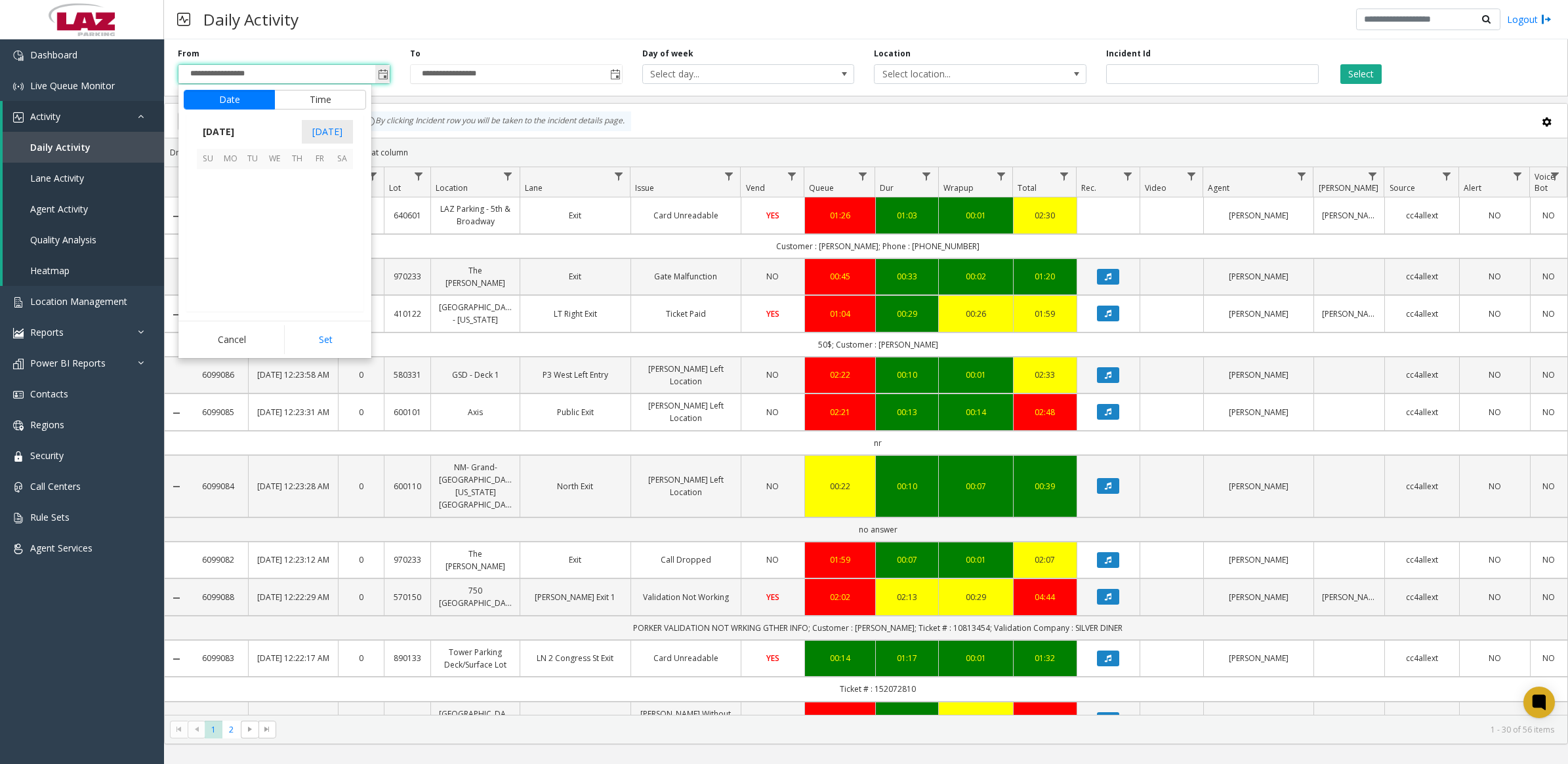
scroll to position [235248, 0]
click at [240, 133] on span "[DATE]" at bounding box center [219, 132] width 44 height 20
click at [303, 198] on span "Aug" at bounding box center [306, 193] width 31 height 31
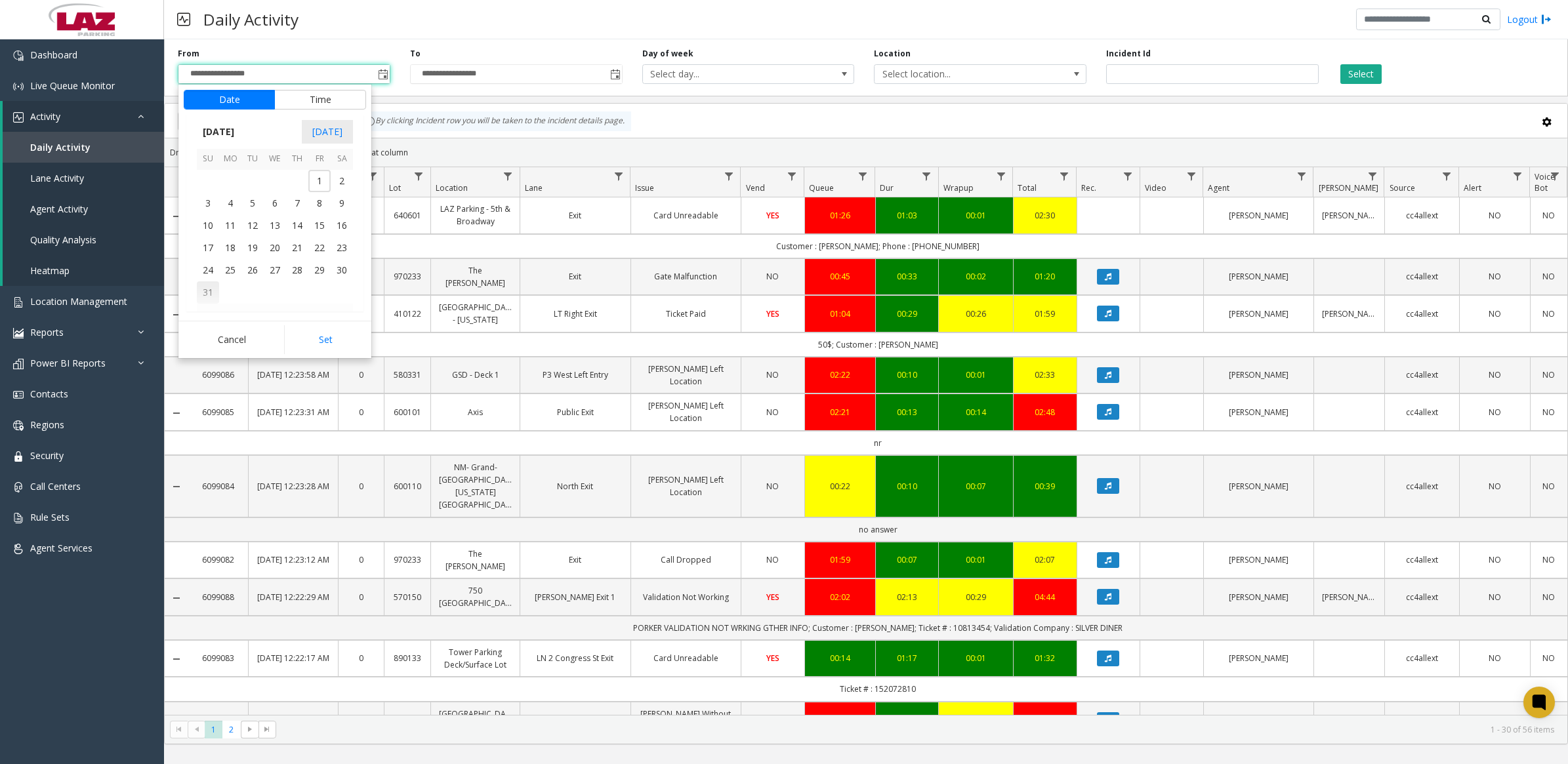
click at [212, 292] on span "31" at bounding box center [208, 293] width 23 height 23
click at [320, 335] on button "Set" at bounding box center [325, 339] width 83 height 29
type input "**********"
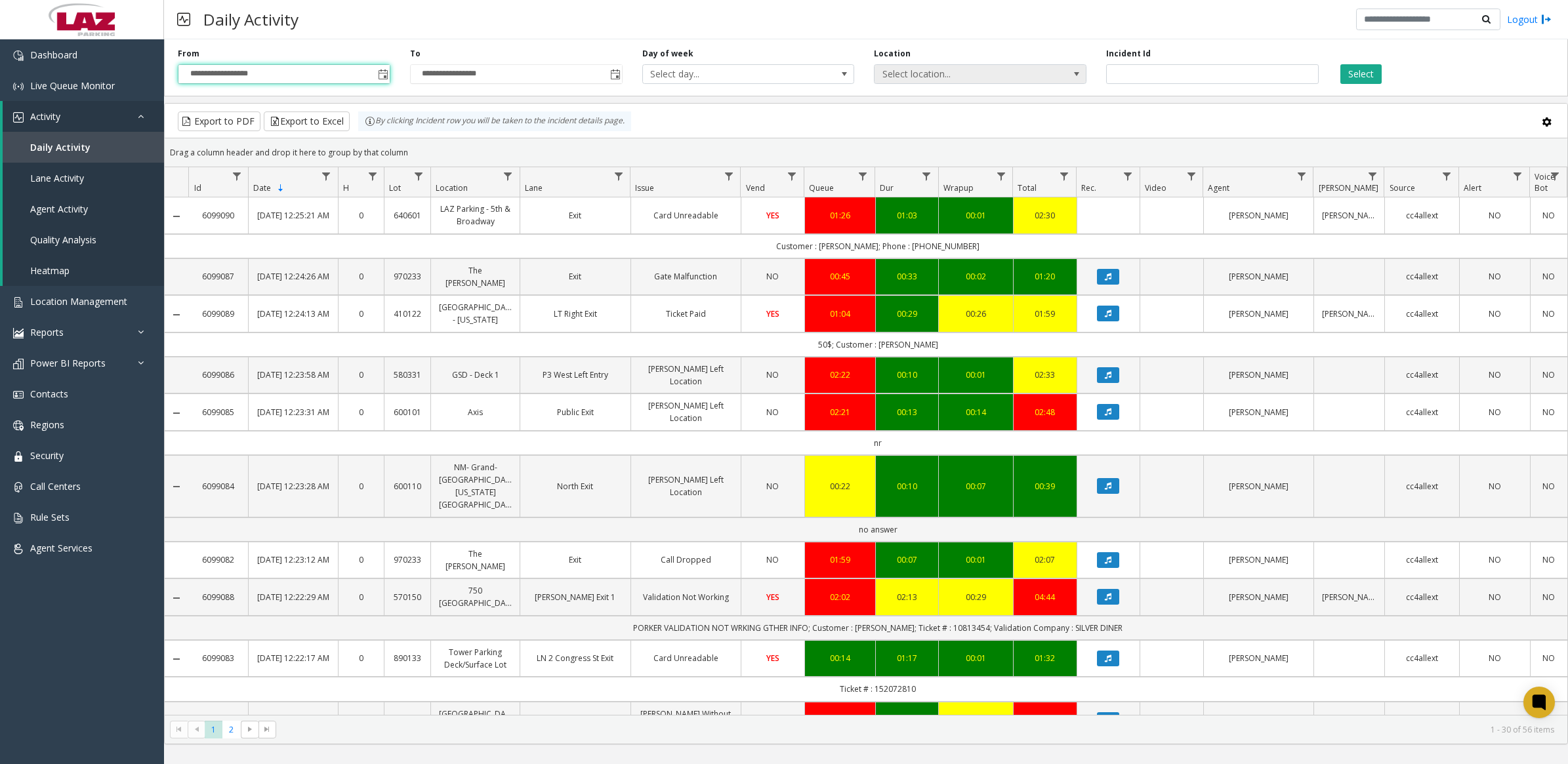
click at [1041, 75] on span "Select location..." at bounding box center [958, 73] width 169 height 18
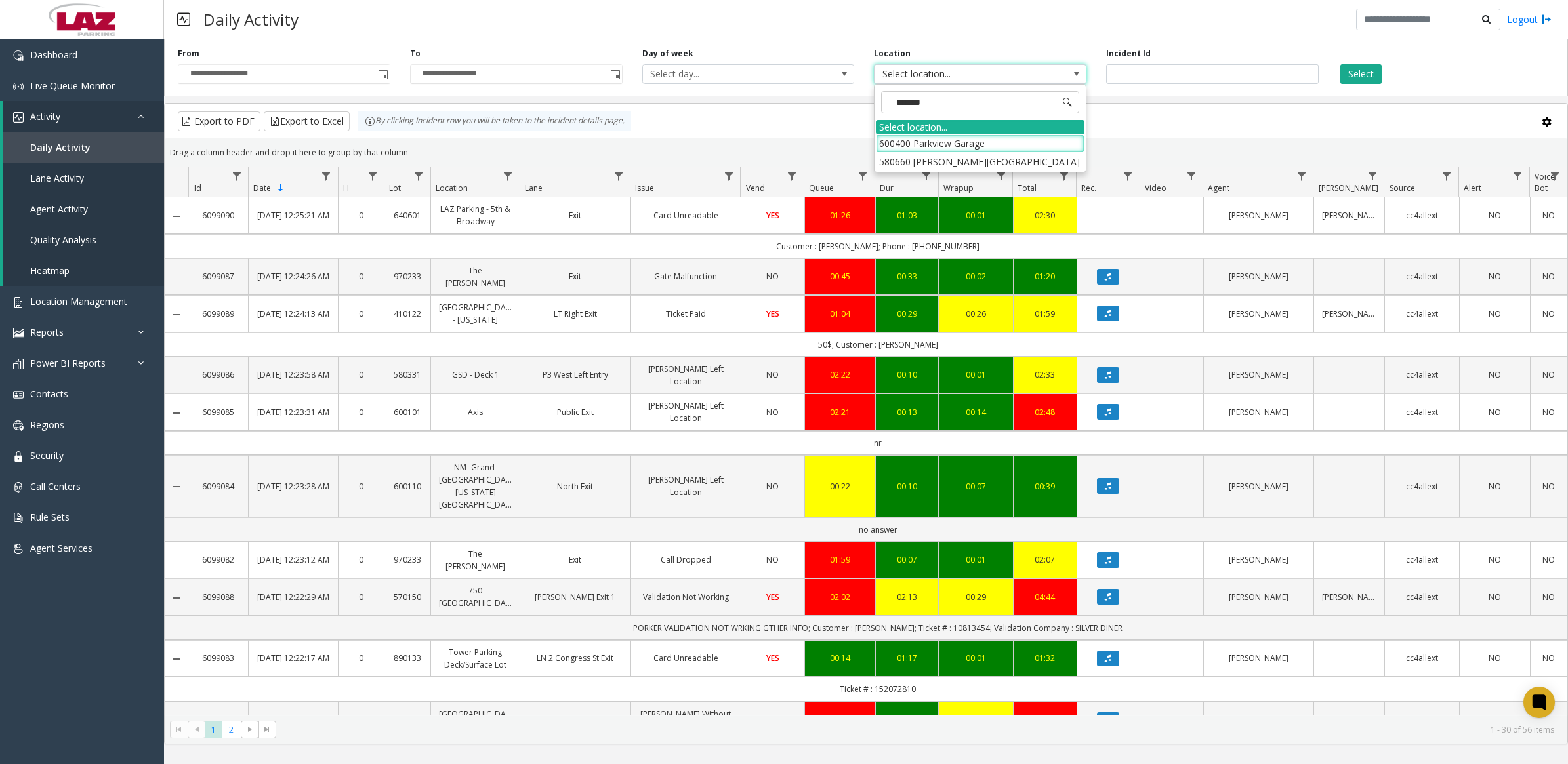
type input "********"
click at [1021, 82] on span "600400 Parkview Garage" at bounding box center [958, 73] width 169 height 18
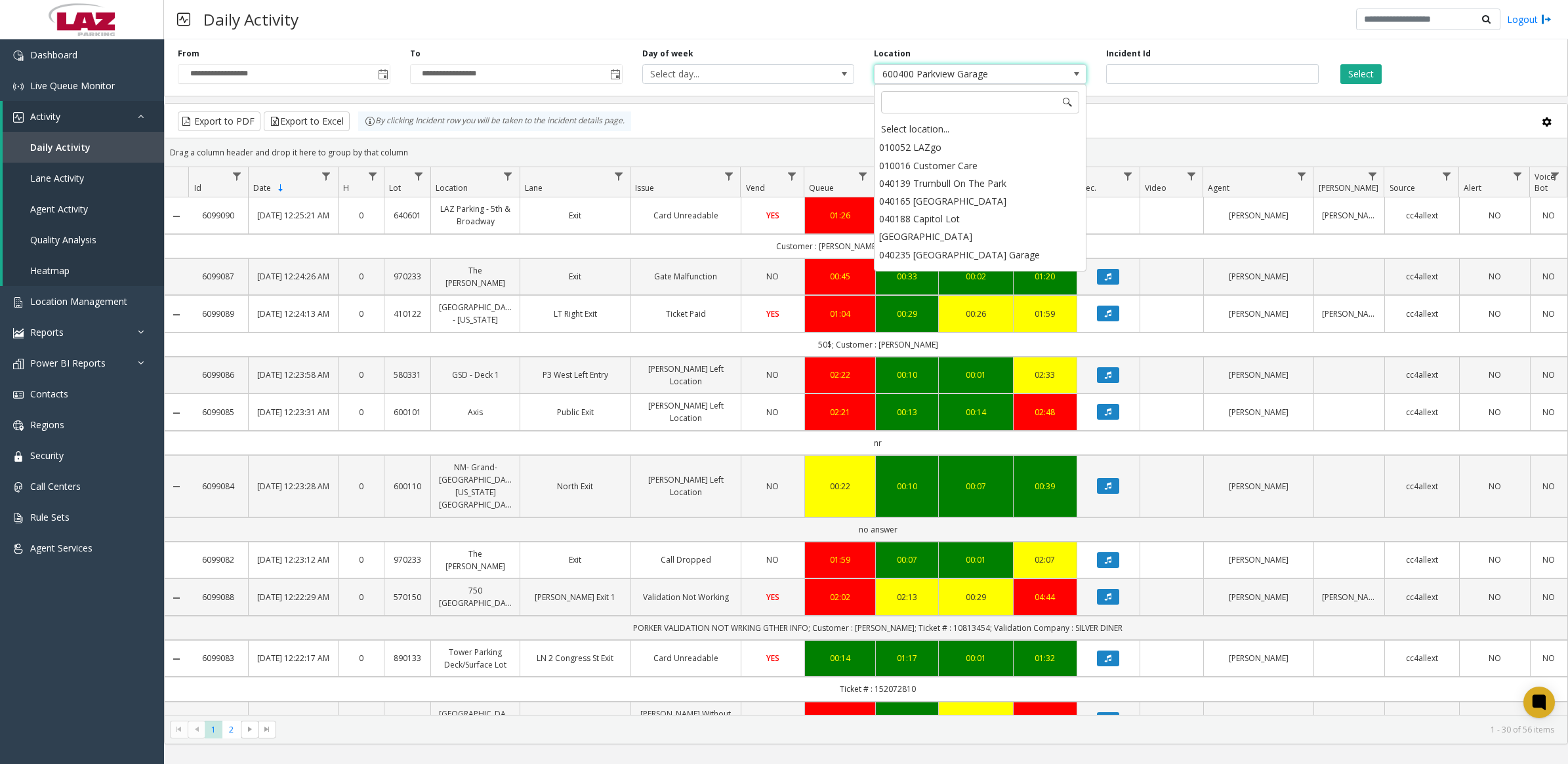
scroll to position [4017, 0]
click at [966, 74] on span "600400 Parkview Garage" at bounding box center [958, 73] width 169 height 18
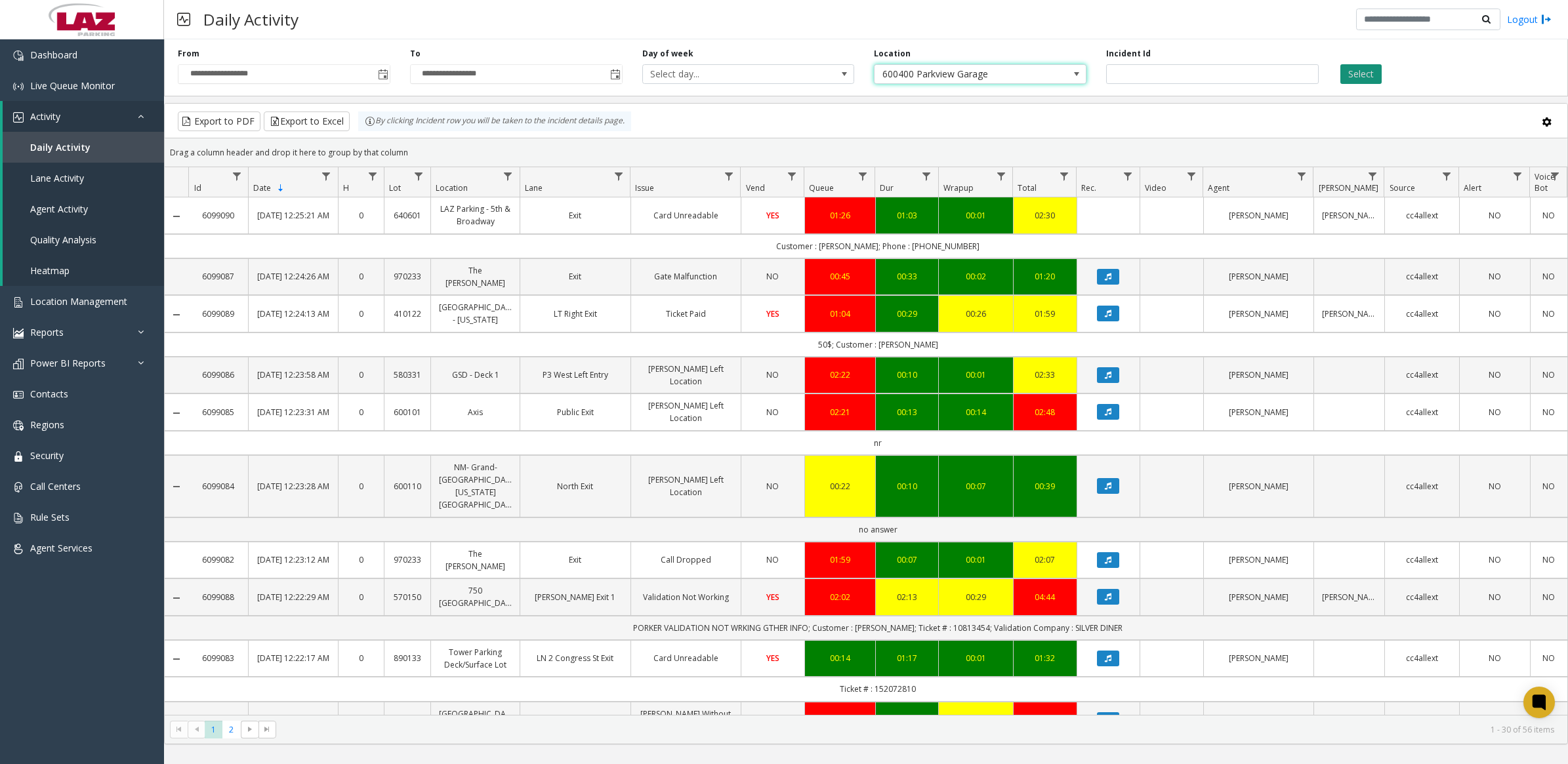
click at [1372, 74] on button "Select" at bounding box center [1361, 74] width 41 height 20
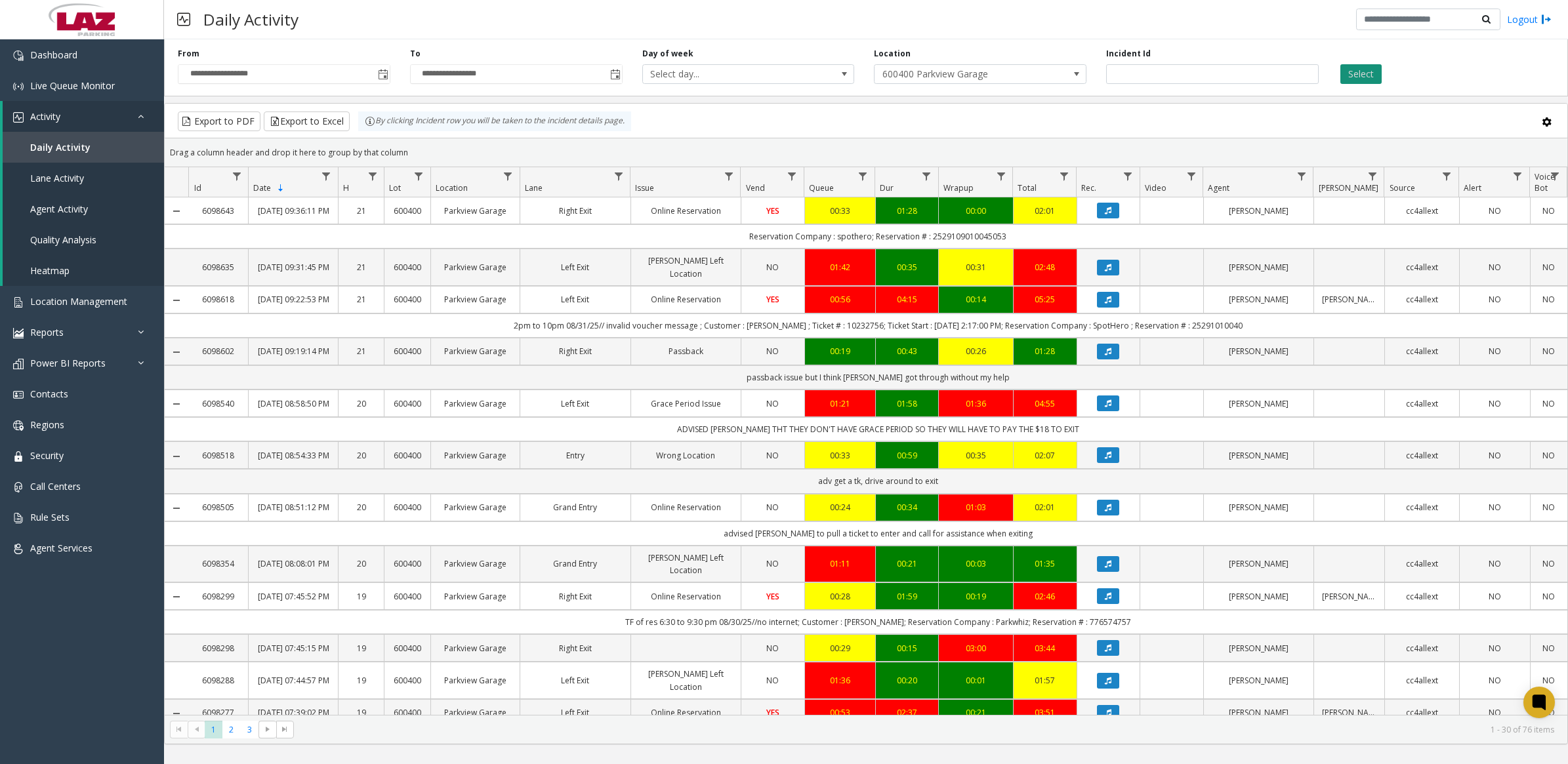
click at [1359, 71] on button "Select" at bounding box center [1361, 74] width 41 height 20
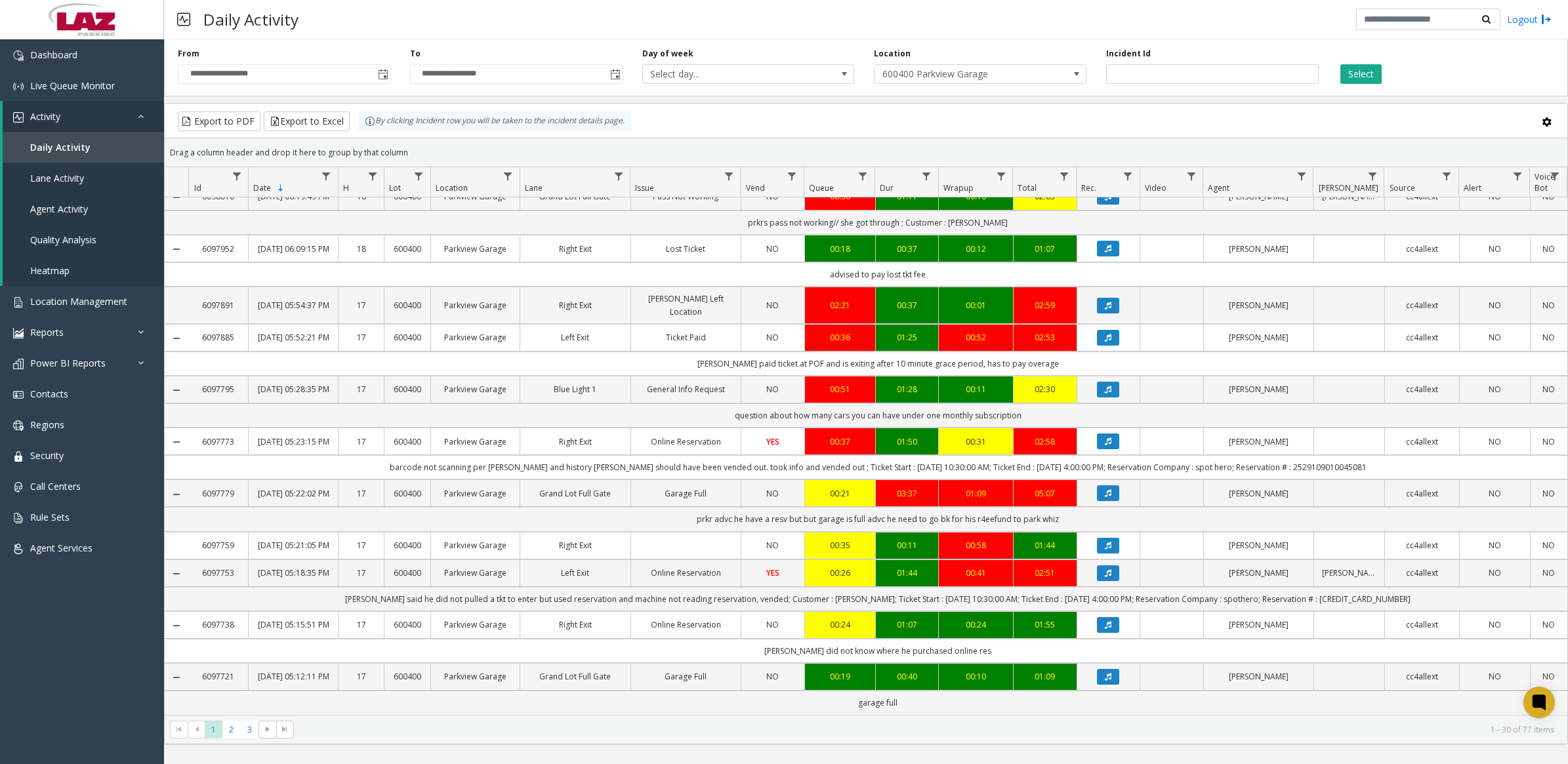
scroll to position [1156, 0]
click at [251, 733] on span "3" at bounding box center [249, 729] width 17 height 17
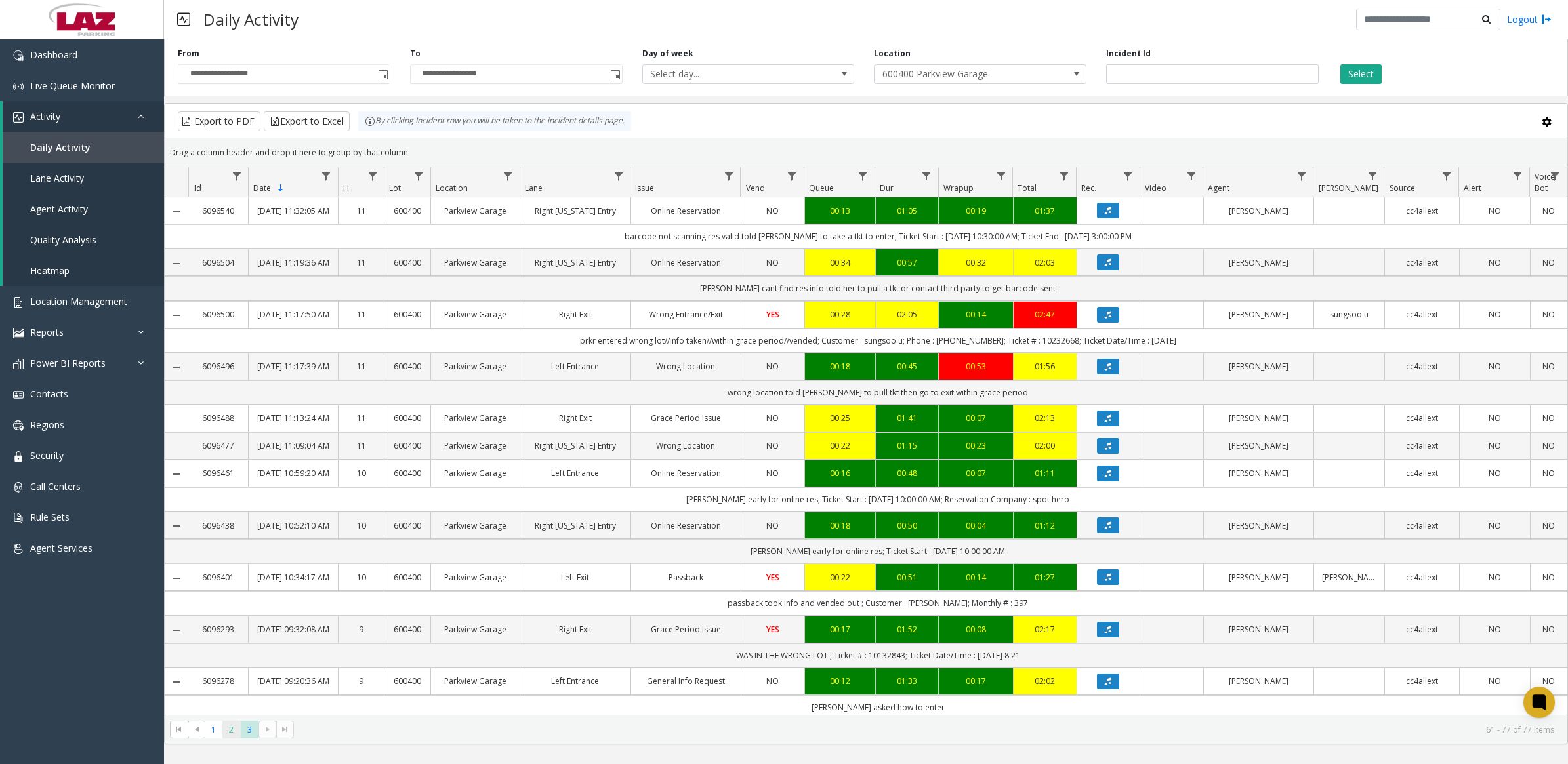
click at [238, 731] on span "2" at bounding box center [231, 729] width 17 height 17
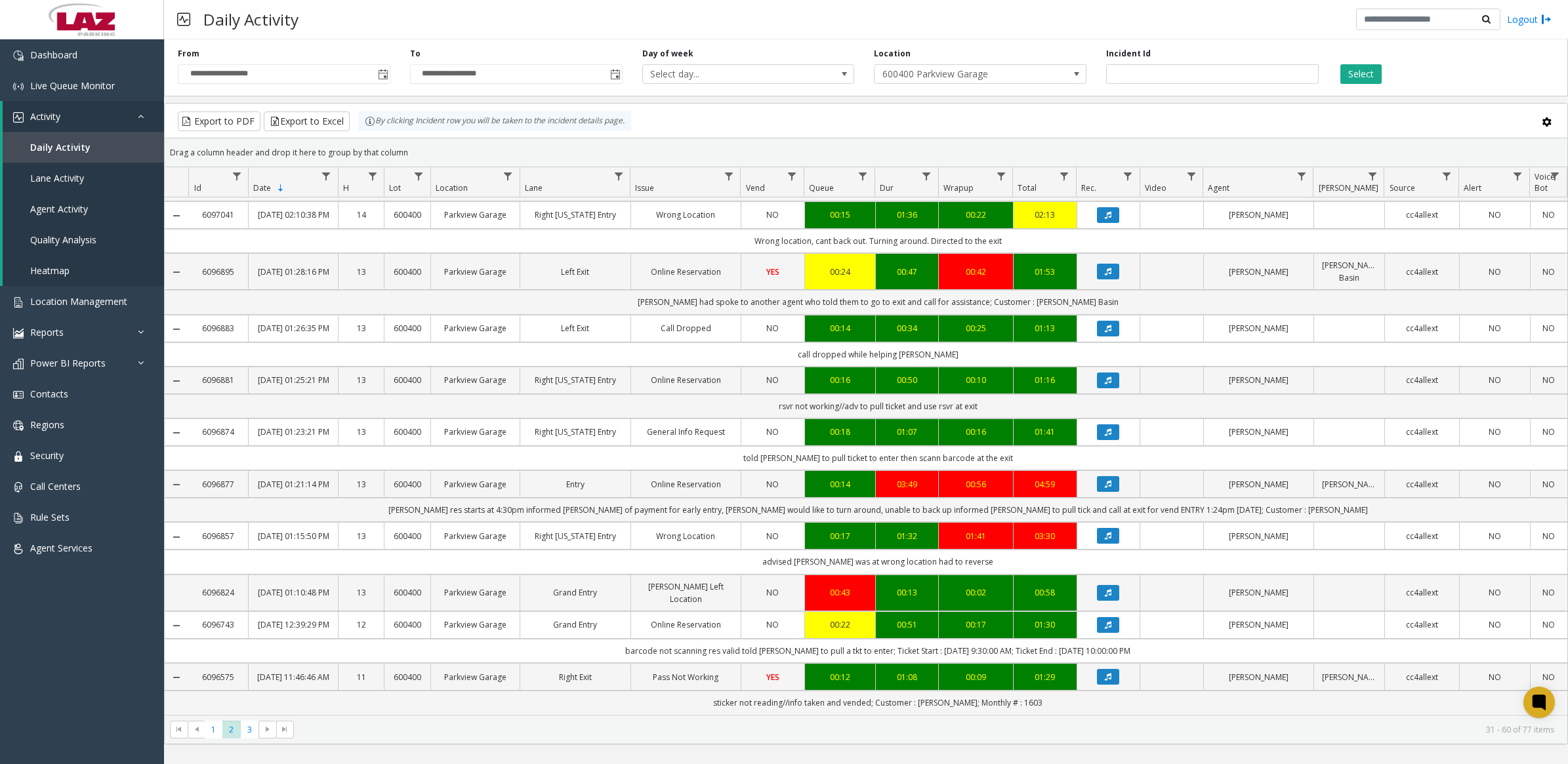
scroll to position [1034, 0]
